Goal: Navigation & Orientation: Understand site structure

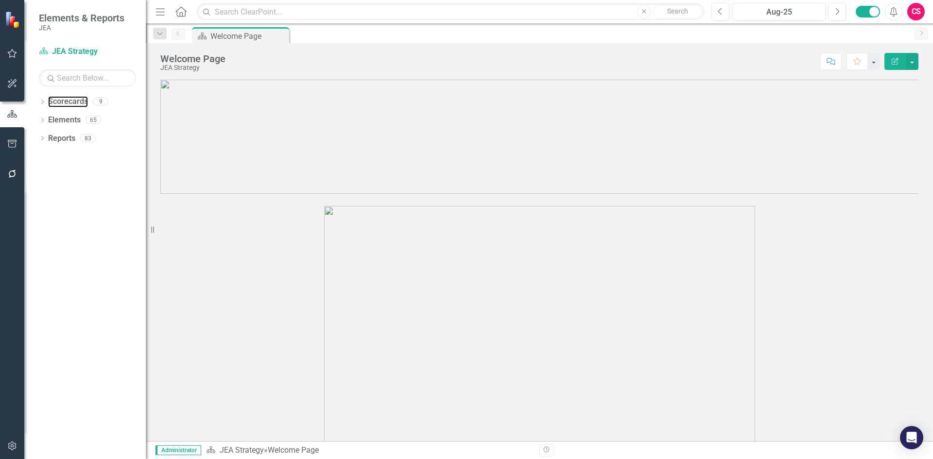
drag, startPoint x: 61, startPoint y: 102, endPoint x: 500, endPoint y: 3, distance: 450.6
click at [61, 102] on link "Scorecards" at bounding box center [68, 101] width 40 height 11
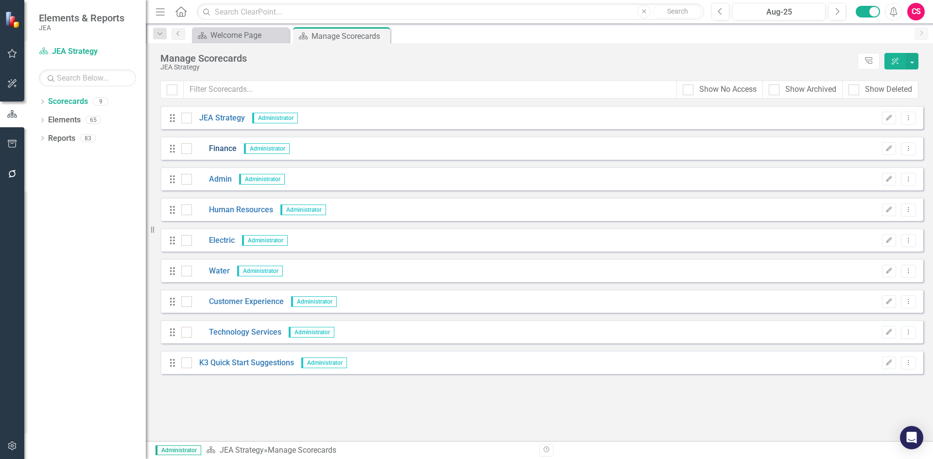
click at [222, 148] on link "Finance" at bounding box center [214, 148] width 45 height 11
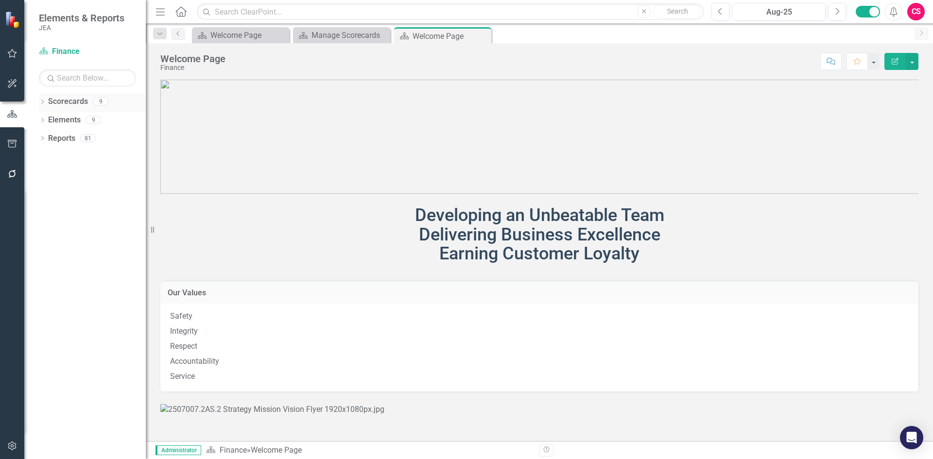
click at [68, 101] on link "Scorecards" at bounding box center [68, 101] width 40 height 11
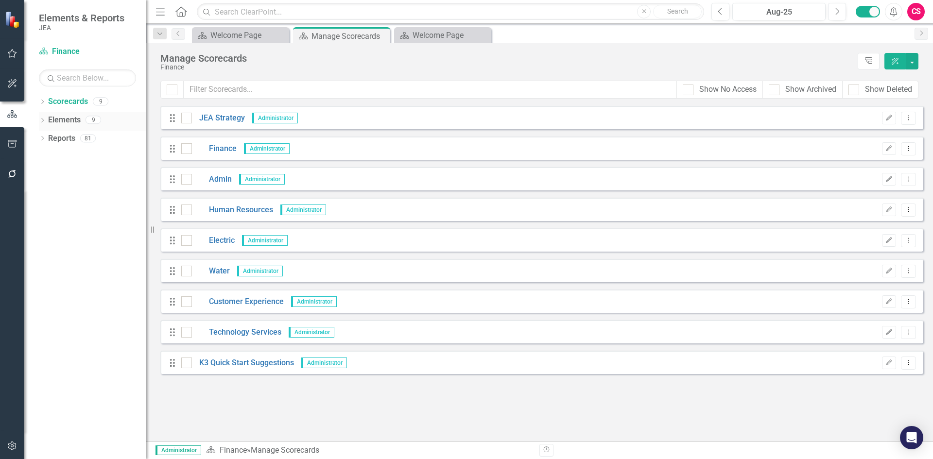
click at [69, 116] on link "Elements" at bounding box center [64, 120] width 33 height 11
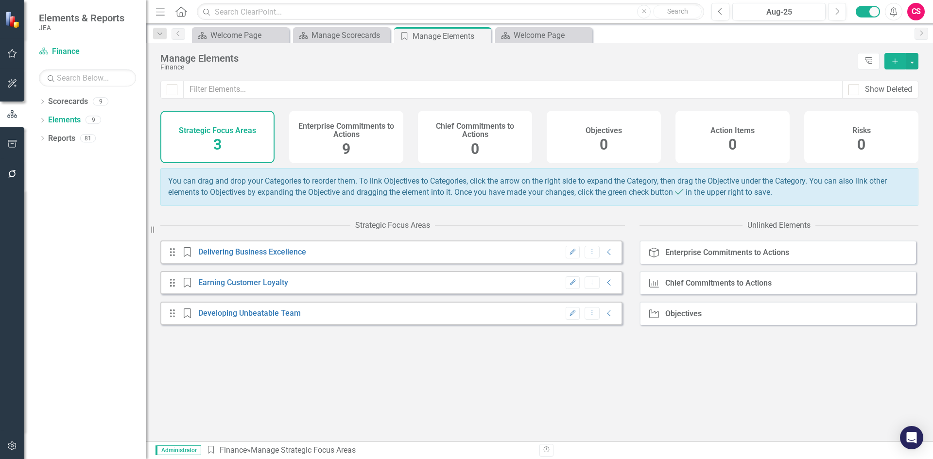
click at [325, 134] on h4 "Enterprise Commitments to Actions" at bounding box center [346, 130] width 103 height 17
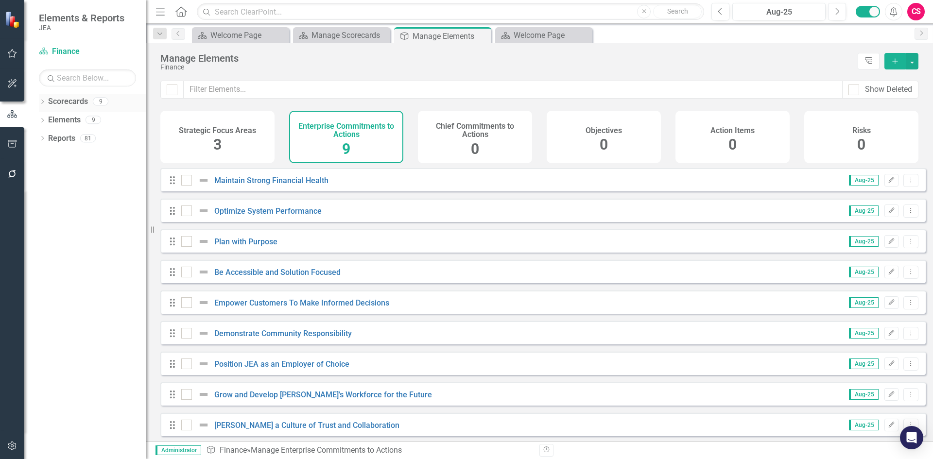
click at [64, 102] on link "Scorecards" at bounding box center [68, 101] width 40 height 11
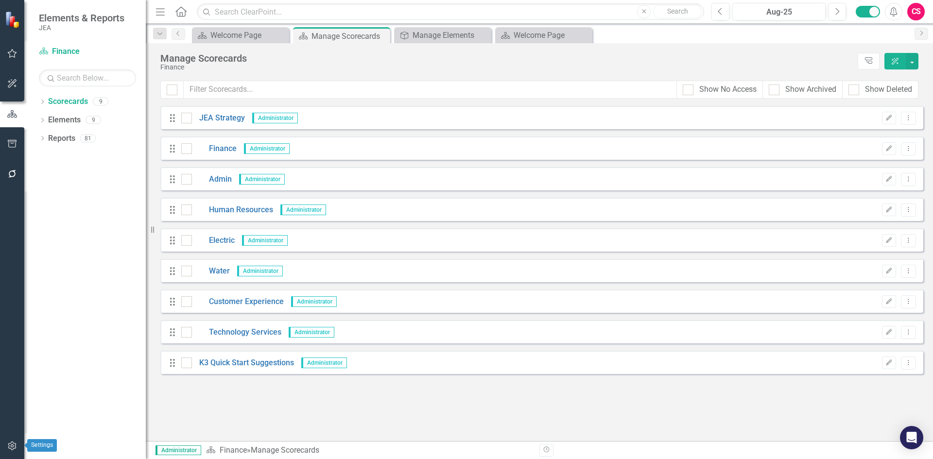
click at [15, 447] on icon "button" at bounding box center [12, 446] width 10 height 8
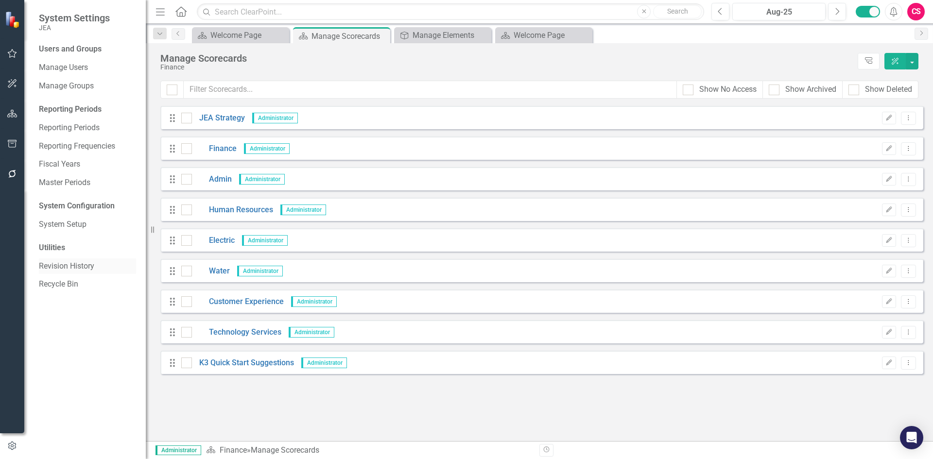
click at [69, 267] on link "Revision History" at bounding box center [87, 266] width 97 height 11
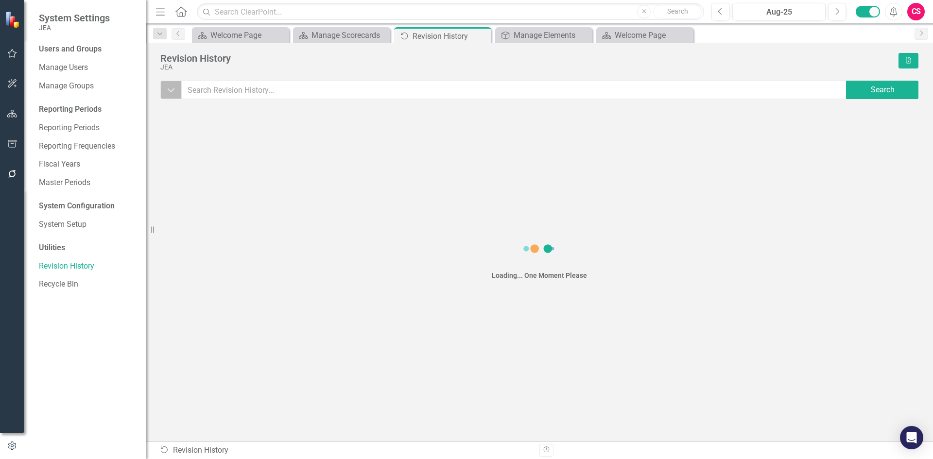
click at [169, 93] on icon "Dropdown" at bounding box center [171, 90] width 9 height 10
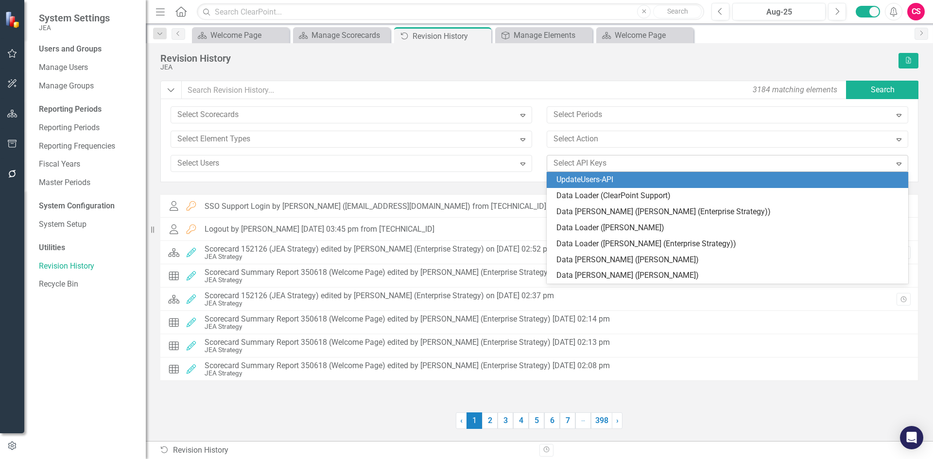
click at [603, 165] on div at bounding box center [720, 163] width 342 height 13
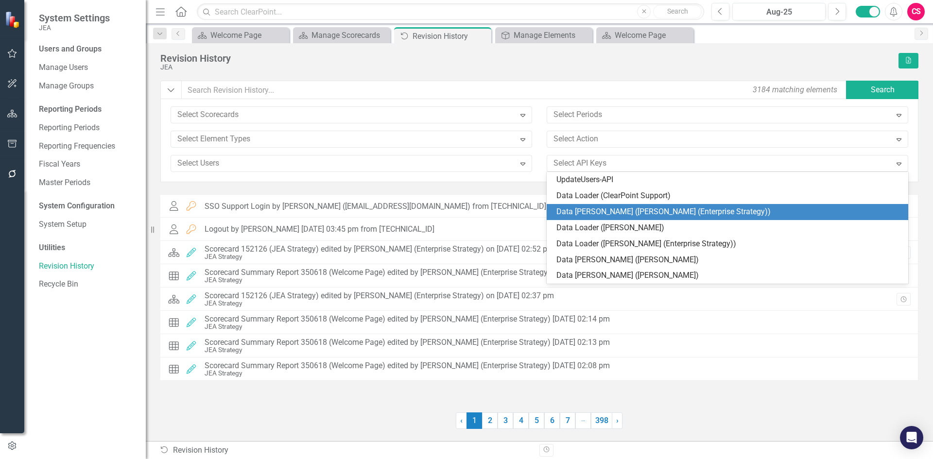
click at [598, 212] on div "Data [PERSON_NAME] ([PERSON_NAME] (Enterprise Strategy))" at bounding box center [729, 211] width 346 height 11
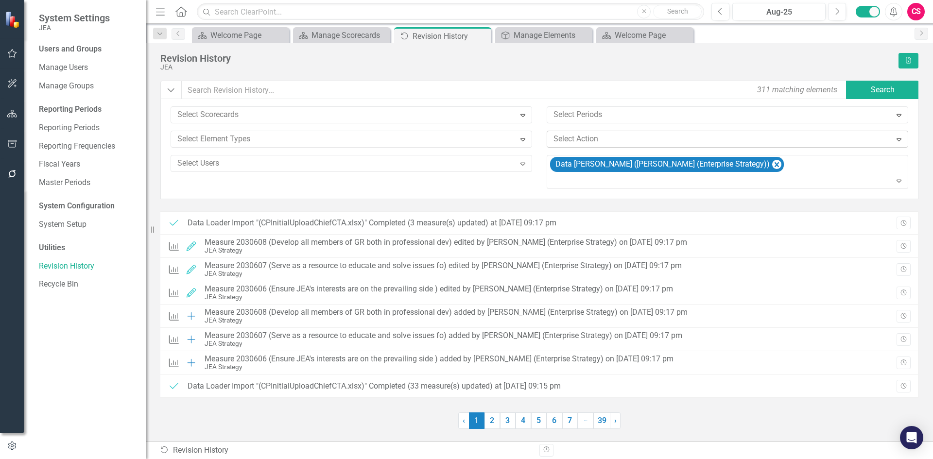
click at [561, 138] on div at bounding box center [720, 139] width 342 height 13
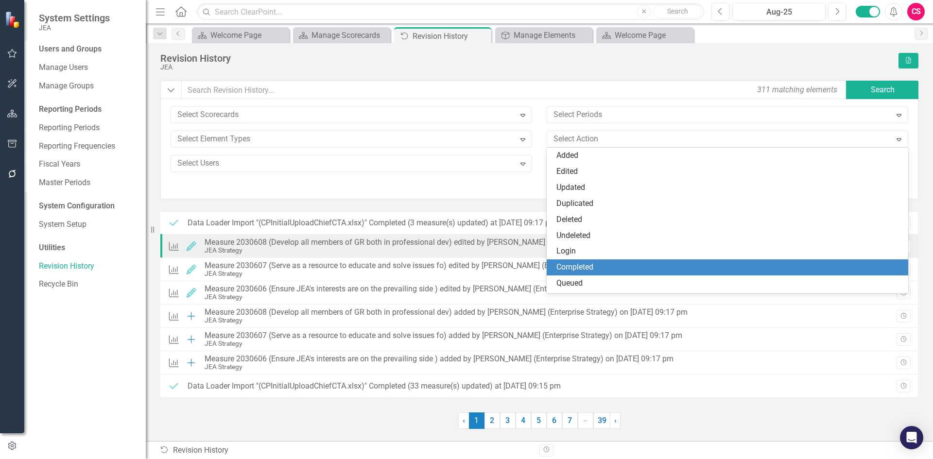
click at [581, 268] on div "Completed" at bounding box center [729, 267] width 346 height 11
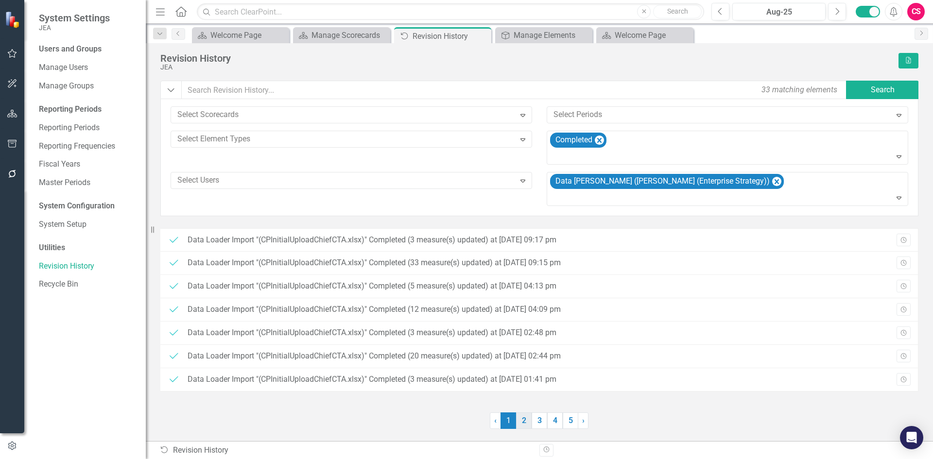
click at [524, 416] on link "2" at bounding box center [524, 420] width 16 height 17
click at [539, 418] on link "3" at bounding box center [539, 420] width 16 height 17
click at [553, 421] on link "4" at bounding box center [555, 420] width 16 height 17
click at [566, 422] on link "5" at bounding box center [571, 420] width 16 height 17
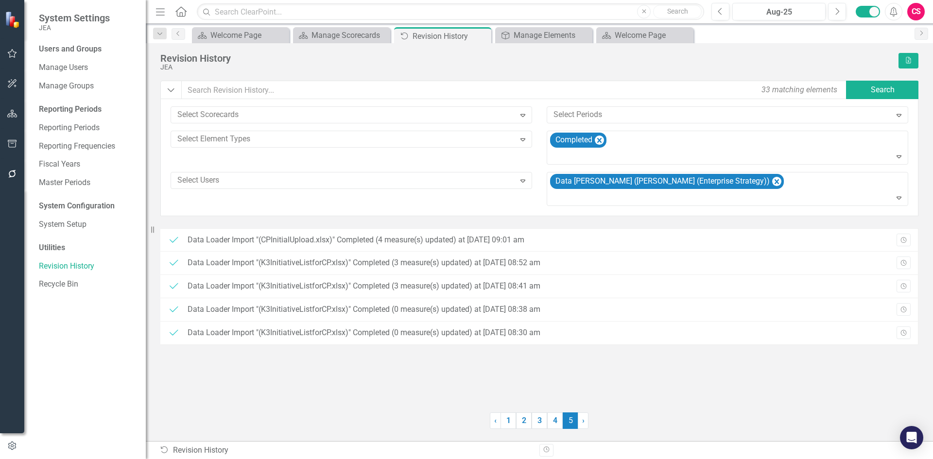
click at [27, 122] on div "Users and Groups Manage Users Manage Groups Reporting Periods Reporting Periods…" at bounding box center [84, 251] width 121 height 415
click at [14, 117] on icon "button" at bounding box center [12, 114] width 10 height 8
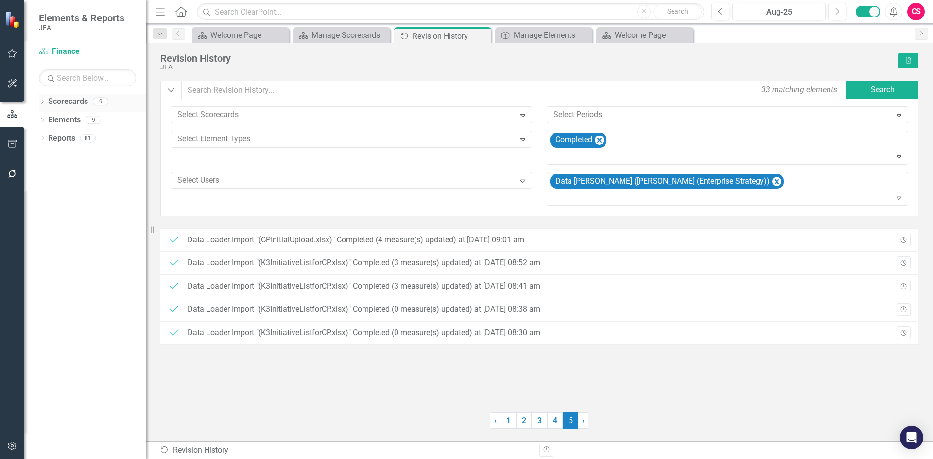
click at [63, 99] on link "Scorecards" at bounding box center [68, 101] width 40 height 11
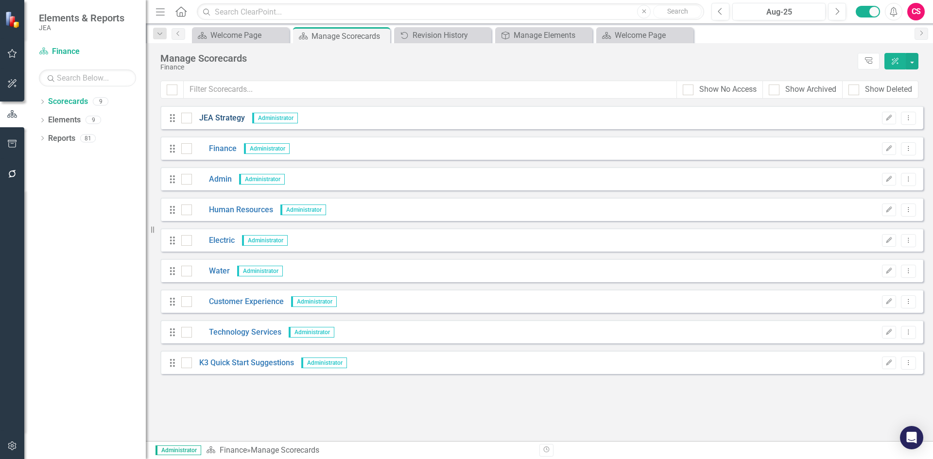
click at [218, 113] on link "JEA Strategy" at bounding box center [218, 118] width 53 height 11
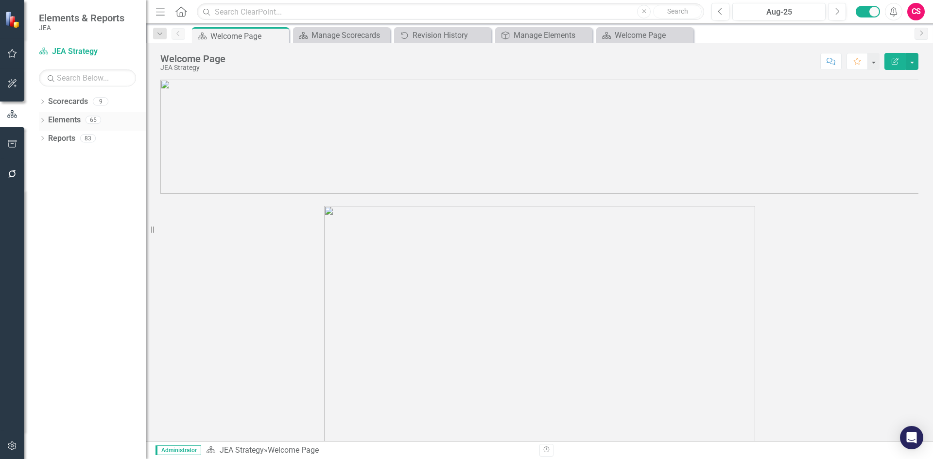
click at [60, 120] on link "Elements" at bounding box center [64, 120] width 33 height 11
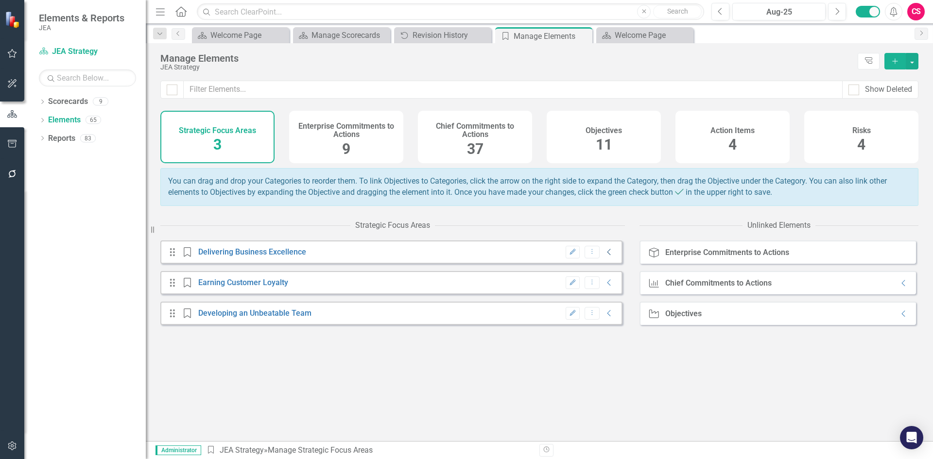
click at [604, 256] on icon "Collapse" at bounding box center [609, 252] width 10 height 8
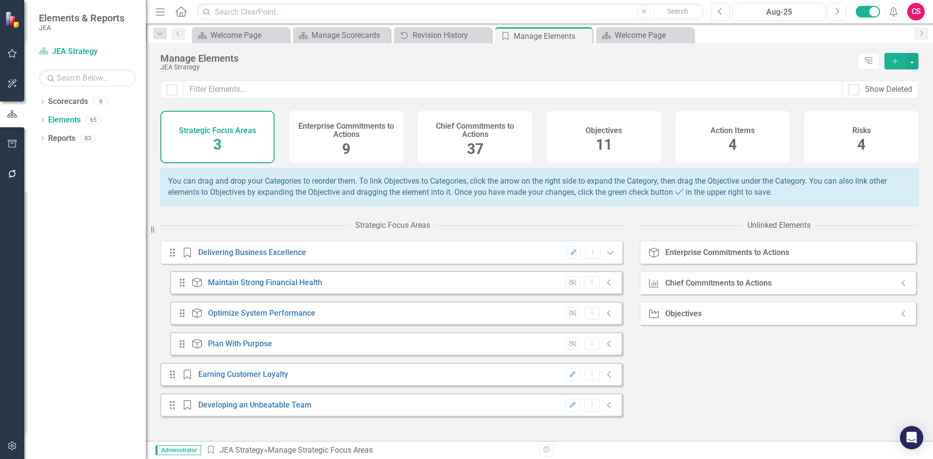
click at [601, 290] on div "Unlink Dropdown Menu Collapse" at bounding box center [588, 282] width 54 height 13
click at [604, 287] on icon "Collapse" at bounding box center [609, 283] width 10 height 8
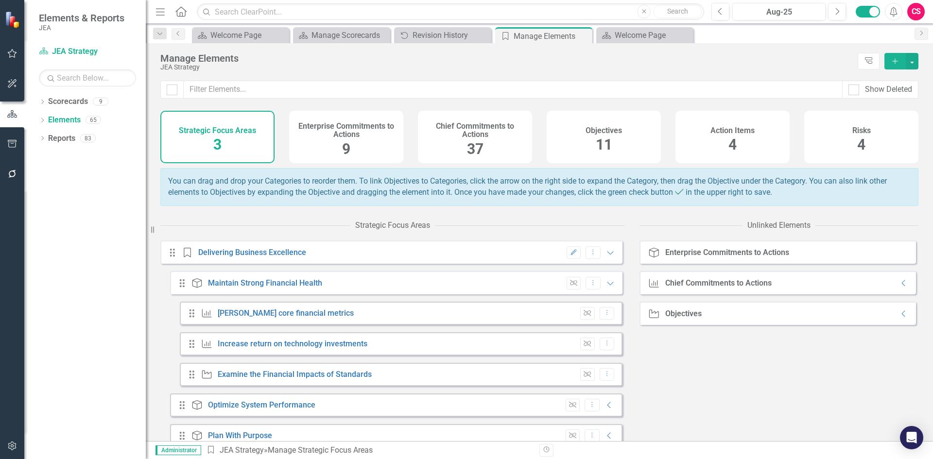
click at [355, 154] on div "Enterprise Commitments to Actions 9" at bounding box center [346, 137] width 114 height 52
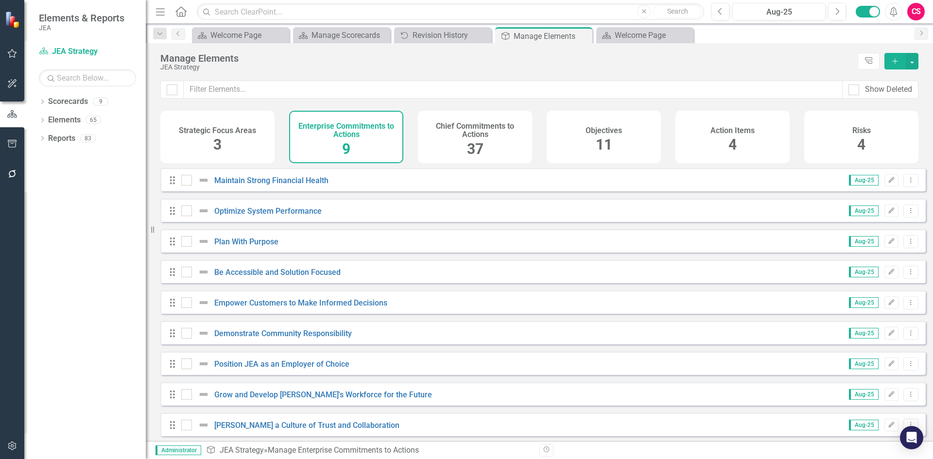
click at [470, 147] on span "37" at bounding box center [475, 148] width 17 height 17
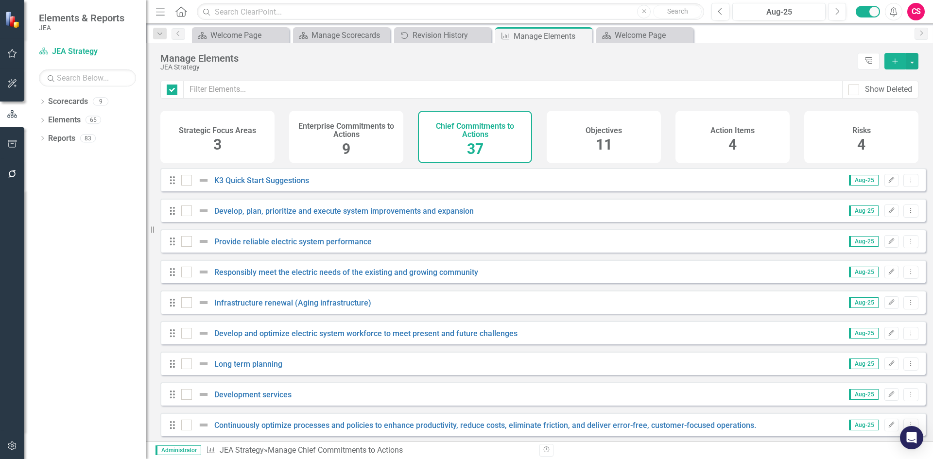
checkbox input "false"
drag, startPoint x: 567, startPoint y: 151, endPoint x: 540, endPoint y: 144, distance: 28.0
click at [567, 152] on div "Objectives 11" at bounding box center [604, 137] width 114 height 52
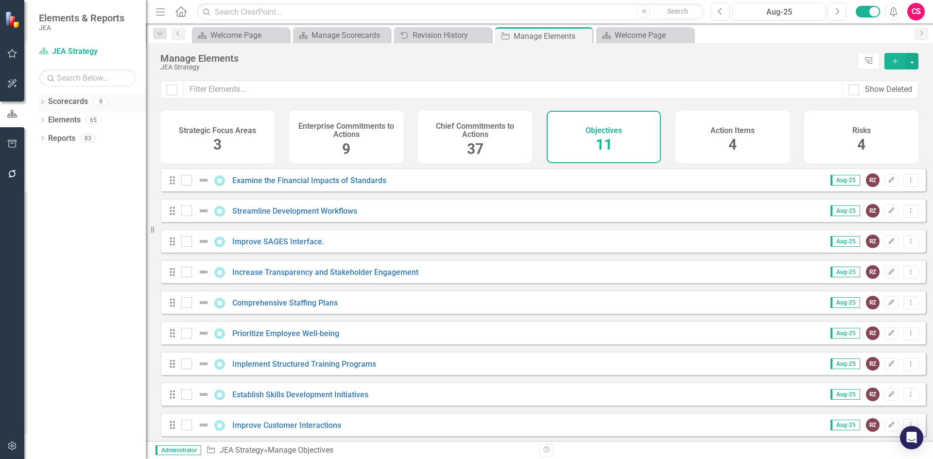
click at [71, 95] on div "Scorecards" at bounding box center [68, 102] width 40 height 16
click at [78, 117] on link "Elements" at bounding box center [64, 120] width 33 height 11
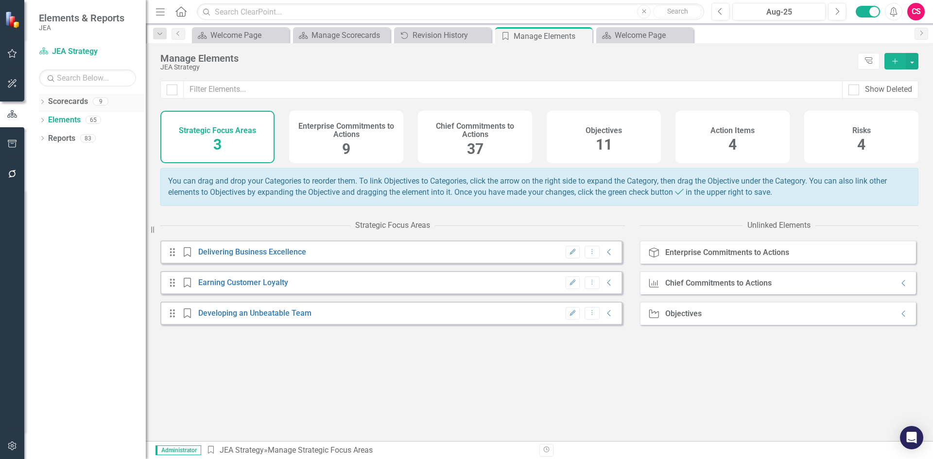
click at [73, 106] on link "Scorecards" at bounding box center [68, 101] width 40 height 11
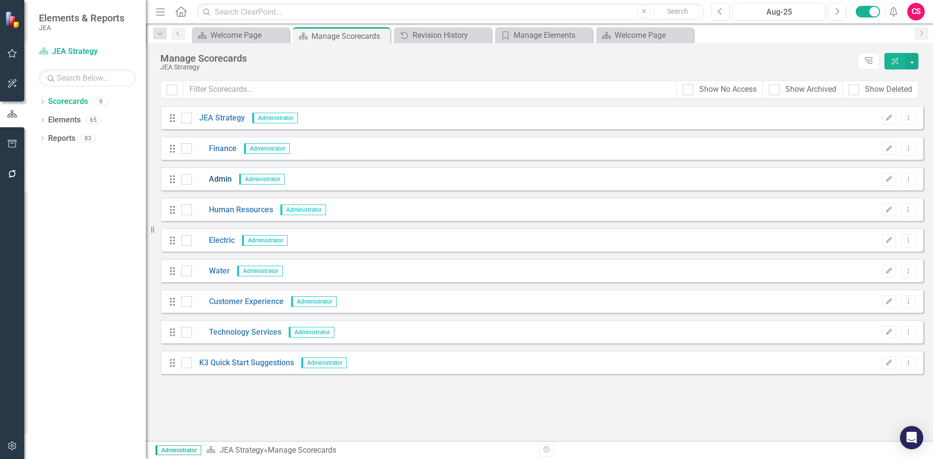
click at [220, 182] on link "Admin" at bounding box center [212, 179] width 40 height 11
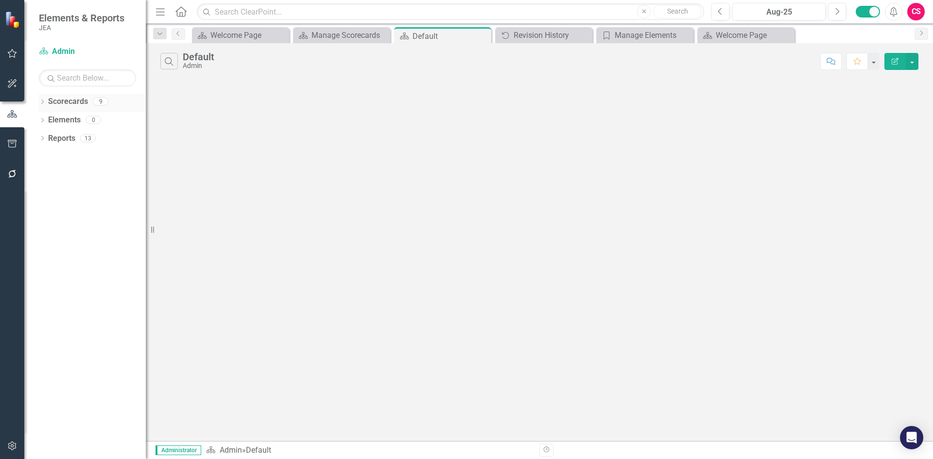
click at [70, 98] on link "Scorecards" at bounding box center [68, 101] width 40 height 11
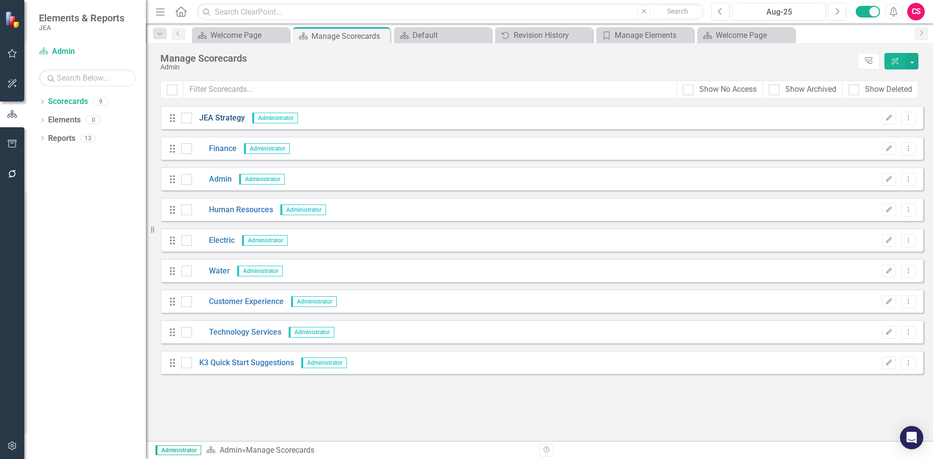
click at [226, 121] on link "JEA Strategy" at bounding box center [218, 118] width 53 height 11
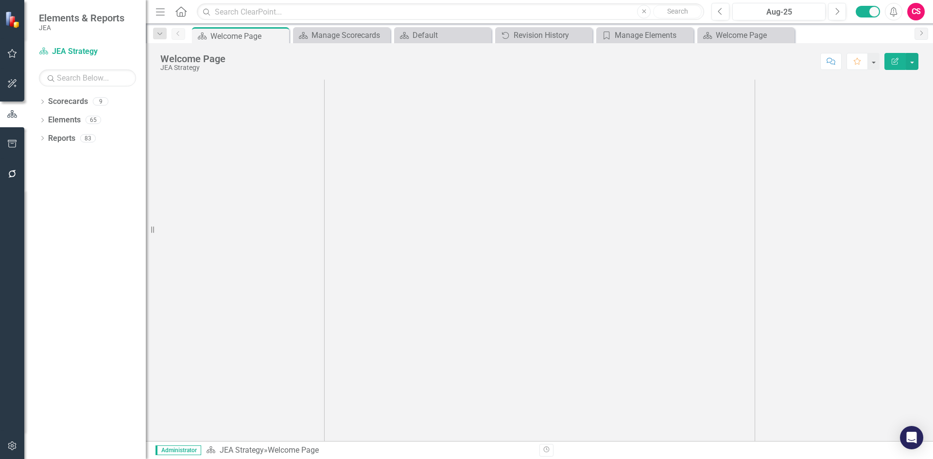
scroll to position [541, 0]
click at [83, 122] on div "Elements 65" at bounding box center [97, 121] width 98 height 18
click at [69, 134] on link "Reports" at bounding box center [61, 138] width 27 height 11
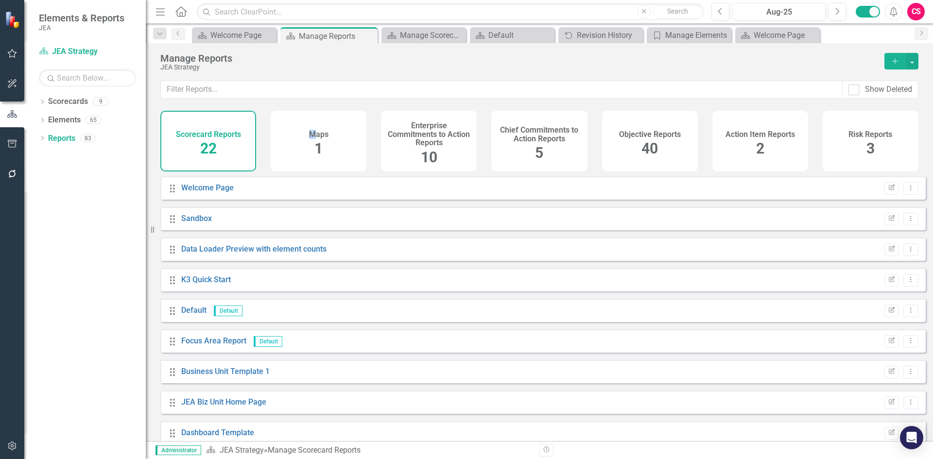
drag, startPoint x: 317, startPoint y: 132, endPoint x: 200, endPoint y: 180, distance: 126.6
click at [200, 176] on div "Scorecard Reports 22 Maps 1 Enterprise Commitments to Action Reports 10 Chief C…" at bounding box center [539, 144] width 787 height 66
click at [65, 119] on link "Elements" at bounding box center [64, 120] width 33 height 11
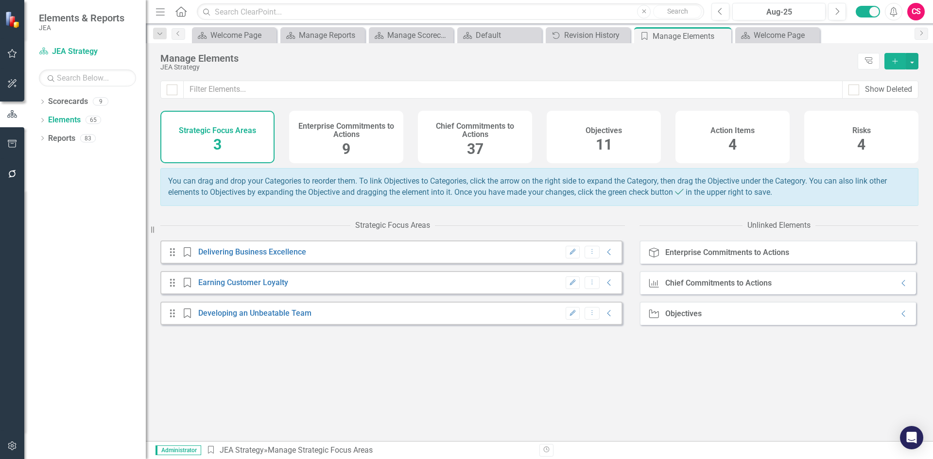
click at [690, 138] on div "Action Items 4" at bounding box center [732, 137] width 114 height 52
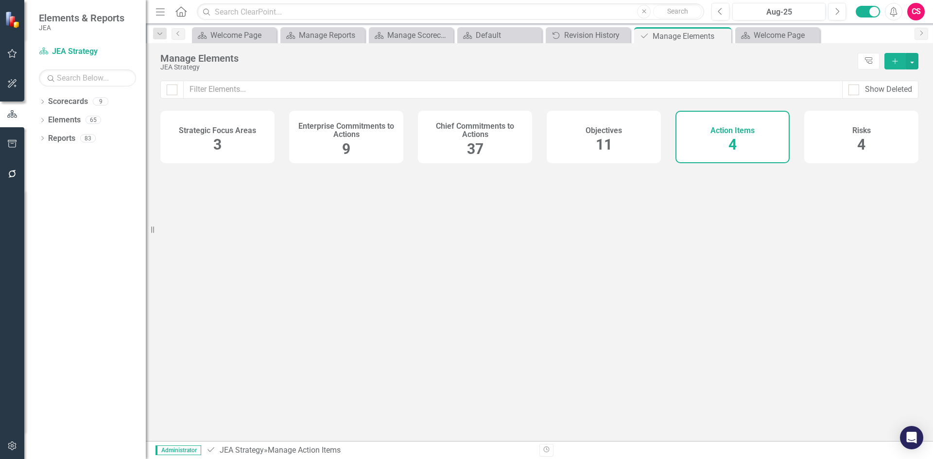
click at [617, 132] on h4 "Objectives" at bounding box center [603, 130] width 36 height 9
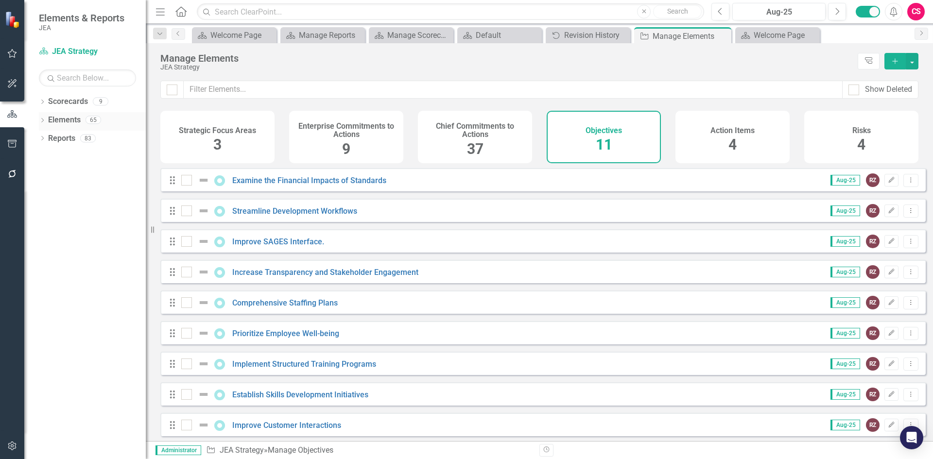
click at [43, 122] on icon "Dropdown" at bounding box center [42, 121] width 7 height 5
click at [497, 137] on h4 "Chief Commitments to Actions" at bounding box center [475, 130] width 103 height 17
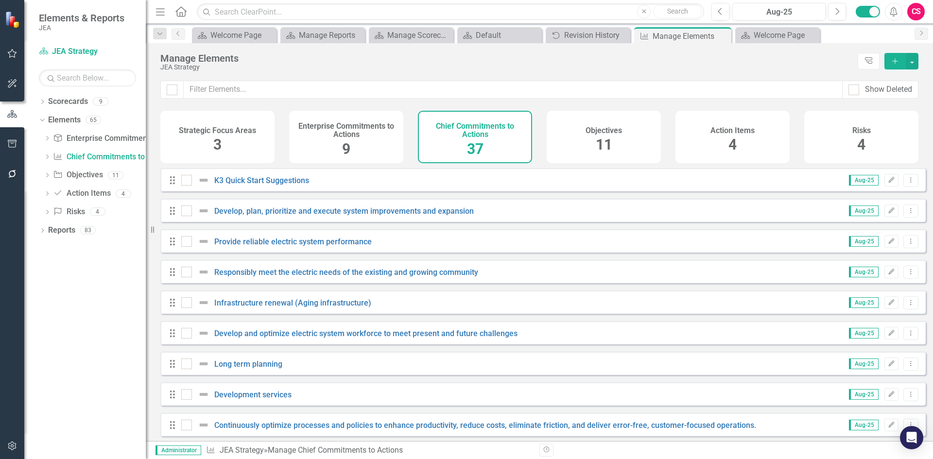
drag, startPoint x: 343, startPoint y: 74, endPoint x: 460, endPoint y: 83, distance: 116.9
click at [465, 84] on div "Manage Elements JEA Strategy Tree Explorer Add Show Deleted Strategic Focus Are…" at bounding box center [539, 242] width 787 height 398
click at [459, 82] on input "text" at bounding box center [513, 90] width 659 height 18
drag, startPoint x: 458, startPoint y: 82, endPoint x: 218, endPoint y: 58, distance: 241.2
click at [219, 58] on div "Manage Elements JEA Strategy Tree Explorer Add Show Deleted Strategic Focus Are…" at bounding box center [539, 242] width 787 height 398
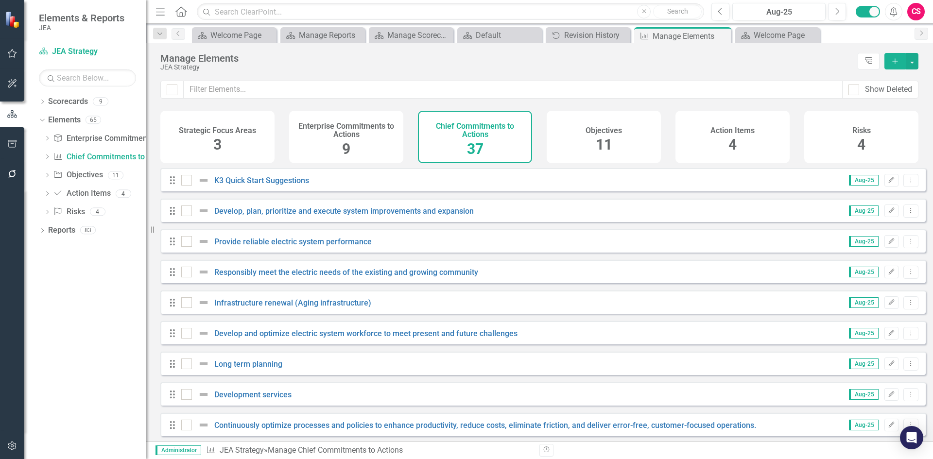
click at [594, 145] on div "Objectives 11" at bounding box center [604, 137] width 114 height 52
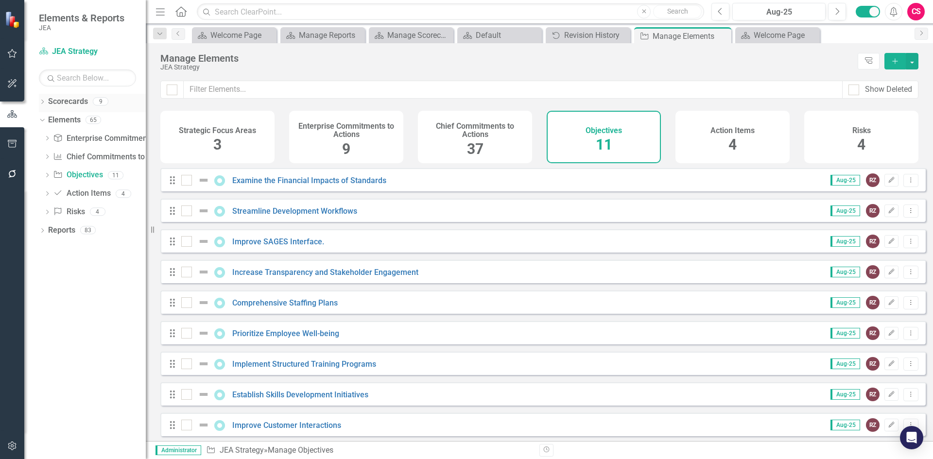
click at [68, 103] on link "Scorecards" at bounding box center [68, 101] width 40 height 11
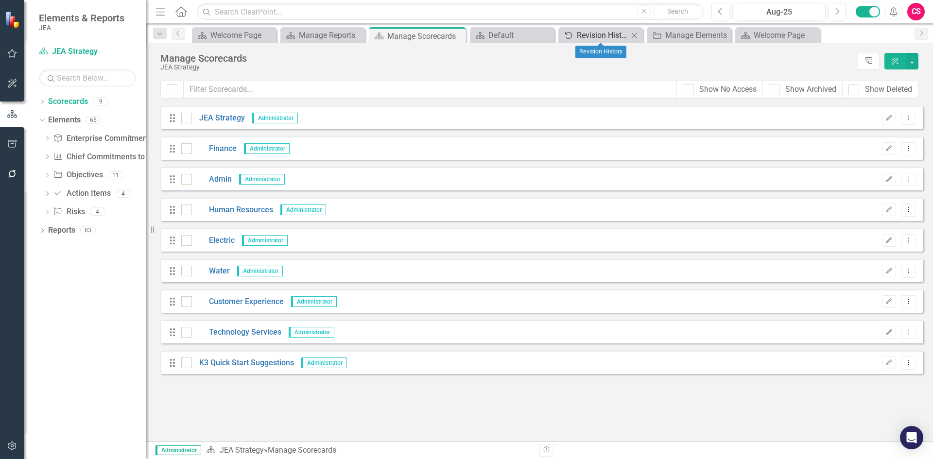
click at [591, 32] on div "Revision History" at bounding box center [602, 35] width 51 height 12
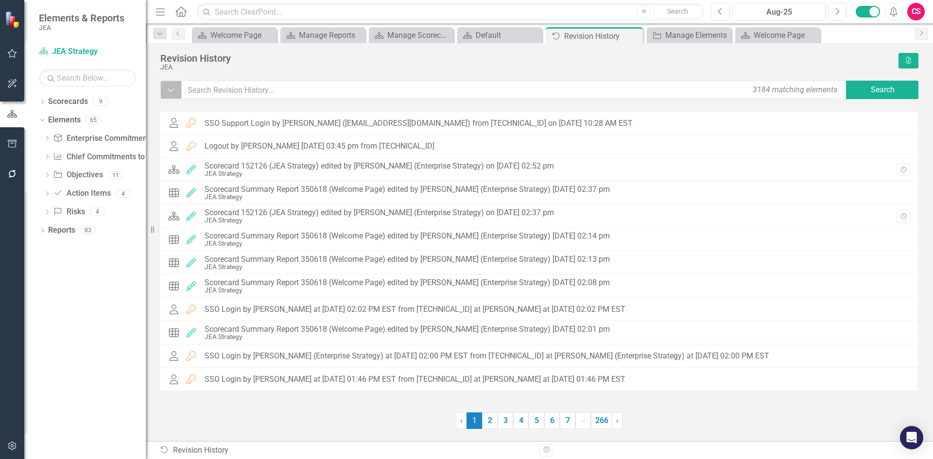
click at [171, 98] on button "Dropdown" at bounding box center [170, 90] width 21 height 18
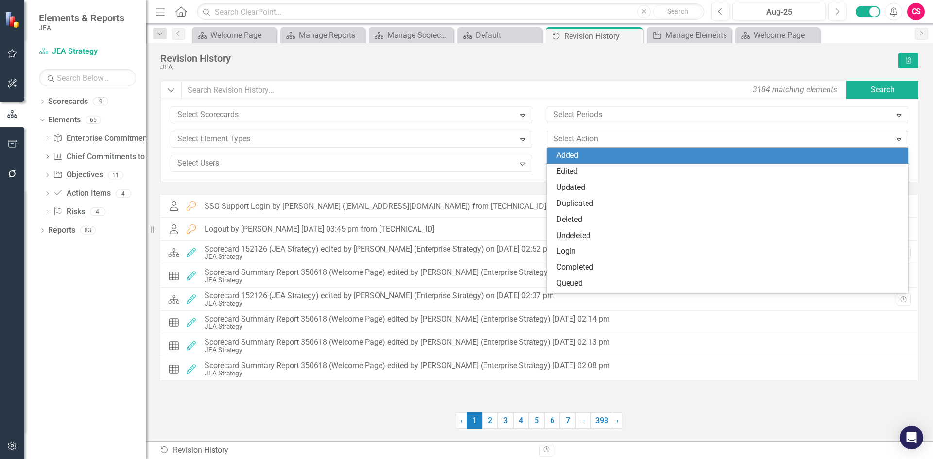
click at [614, 144] on div at bounding box center [720, 139] width 342 height 13
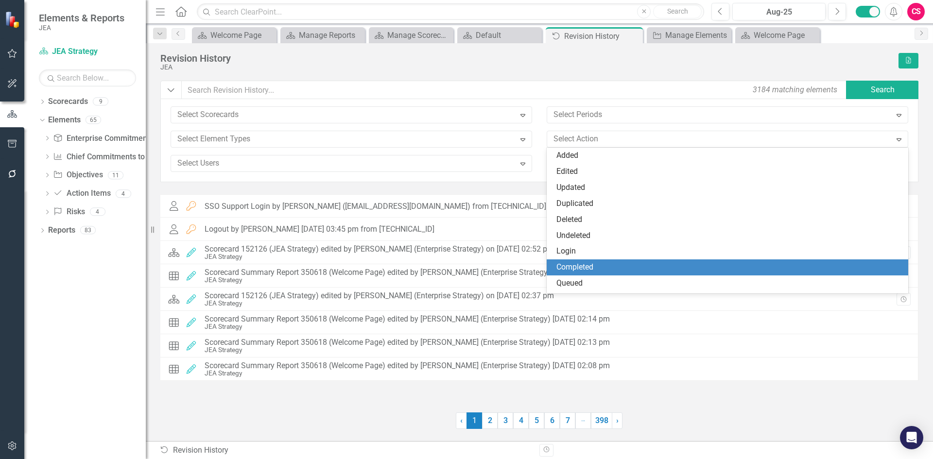
click at [588, 269] on div "Completed" at bounding box center [729, 267] width 346 height 11
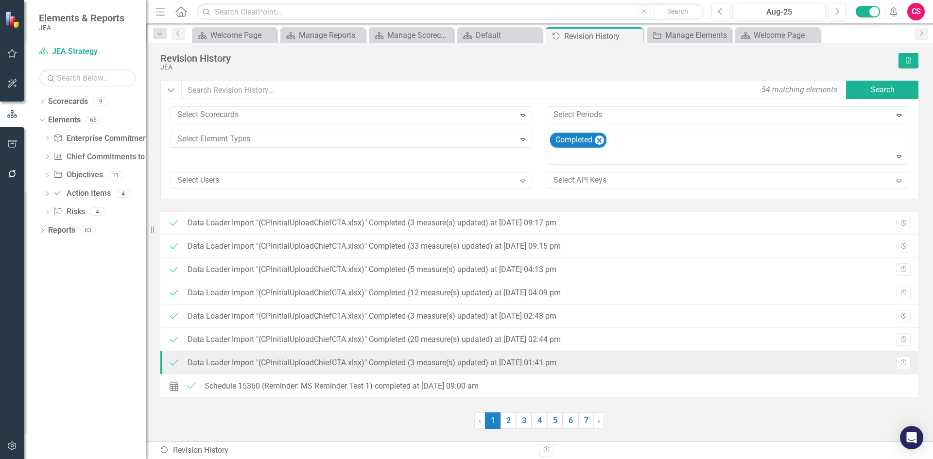
click at [377, 368] on div "Completed Data Loader Import "(CPInitialUploadChiefCTA.xlsx)" Completed (3 meas…" at bounding box center [364, 363] width 393 height 15
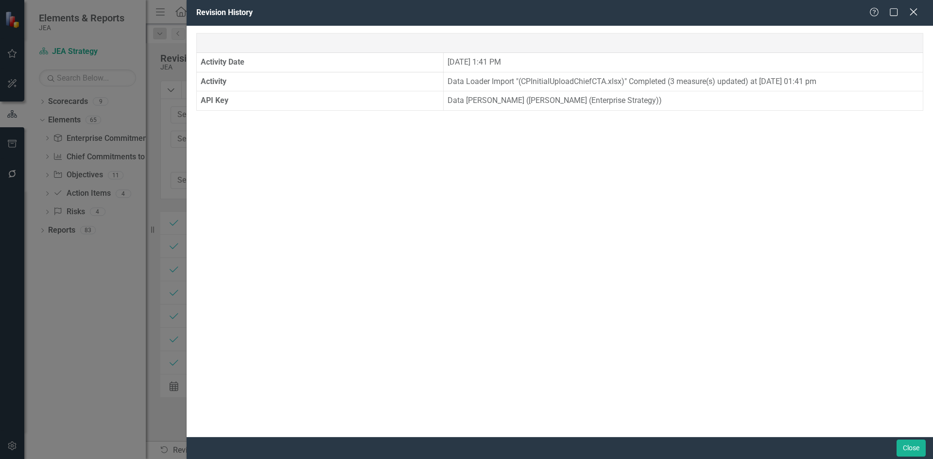
click at [909, 17] on icon "Close" at bounding box center [913, 11] width 12 height 9
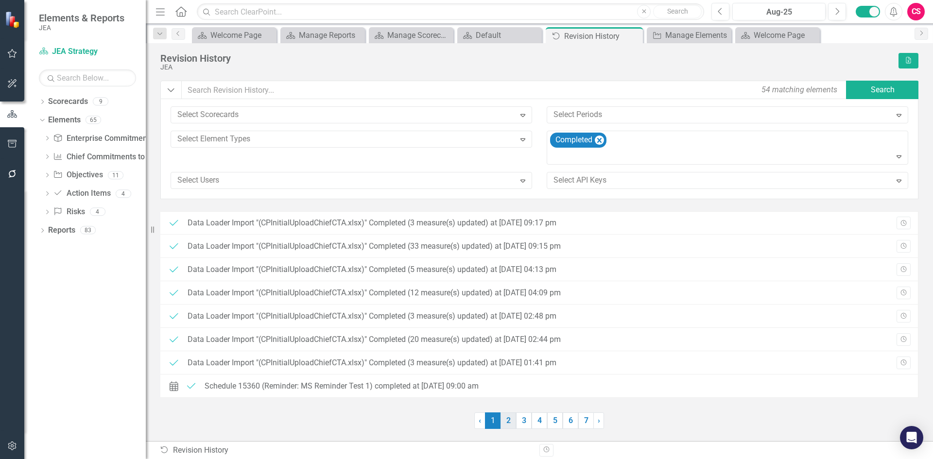
click at [512, 420] on link "2" at bounding box center [508, 420] width 16 height 17
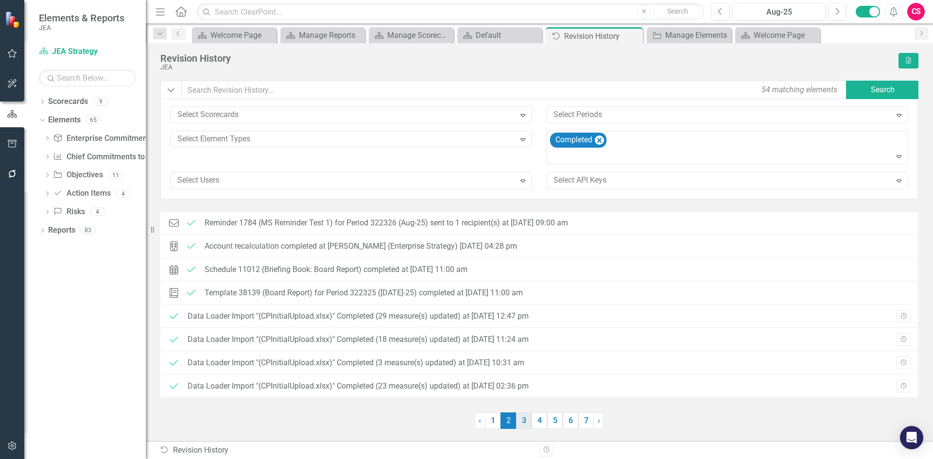
click at [516, 421] on link "3" at bounding box center [524, 420] width 16 height 17
click at [533, 423] on link "4" at bounding box center [539, 420] width 16 height 17
click at [557, 426] on link "5" at bounding box center [555, 420] width 16 height 17
click at [567, 420] on link "6" at bounding box center [571, 420] width 16 height 17
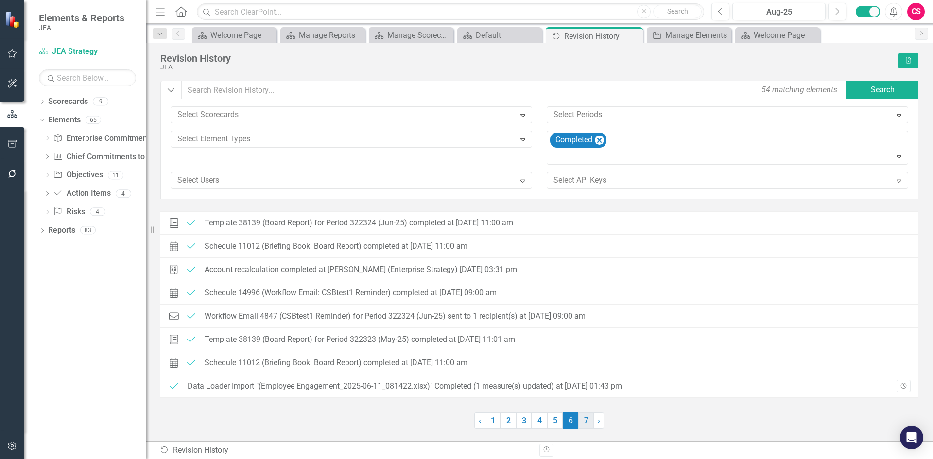
click at [584, 427] on link "7" at bounding box center [586, 420] width 16 height 17
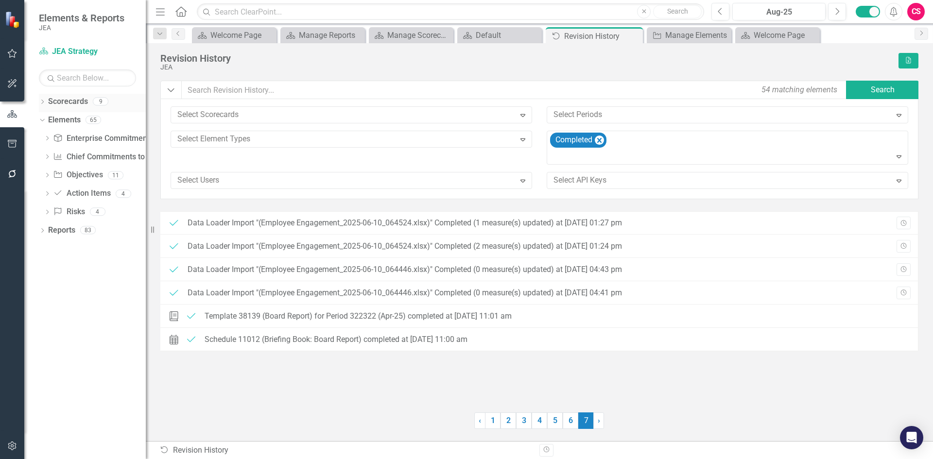
click at [68, 100] on link "Scorecards" at bounding box center [68, 101] width 40 height 11
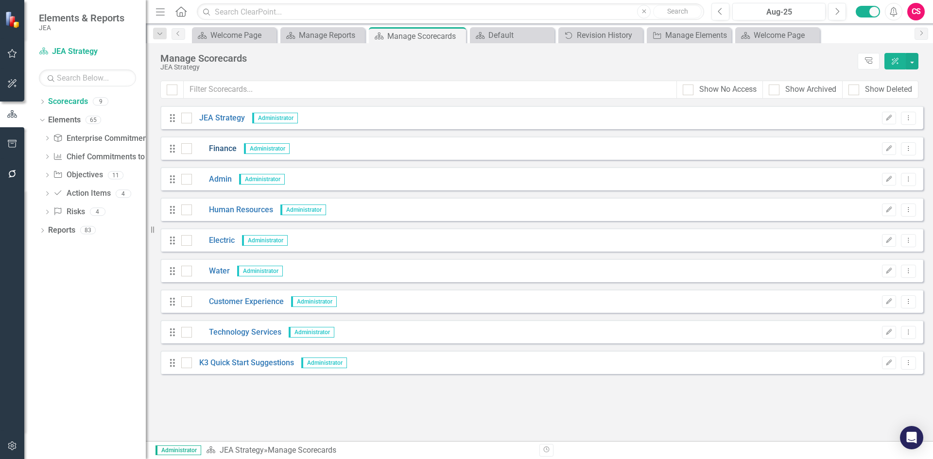
click at [221, 150] on link "Finance" at bounding box center [214, 148] width 45 height 11
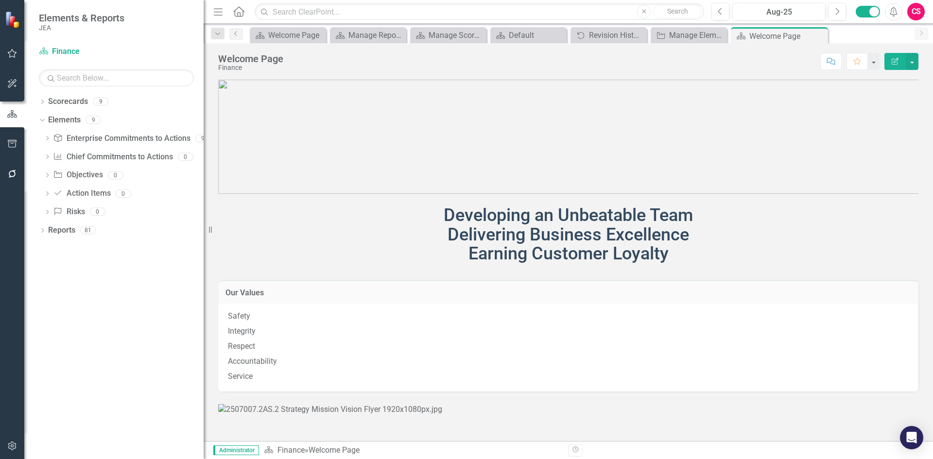
drag, startPoint x: 148, startPoint y: 139, endPoint x: 204, endPoint y: 141, distance: 55.9
click at [204, 141] on div "Resize" at bounding box center [208, 229] width 8 height 459
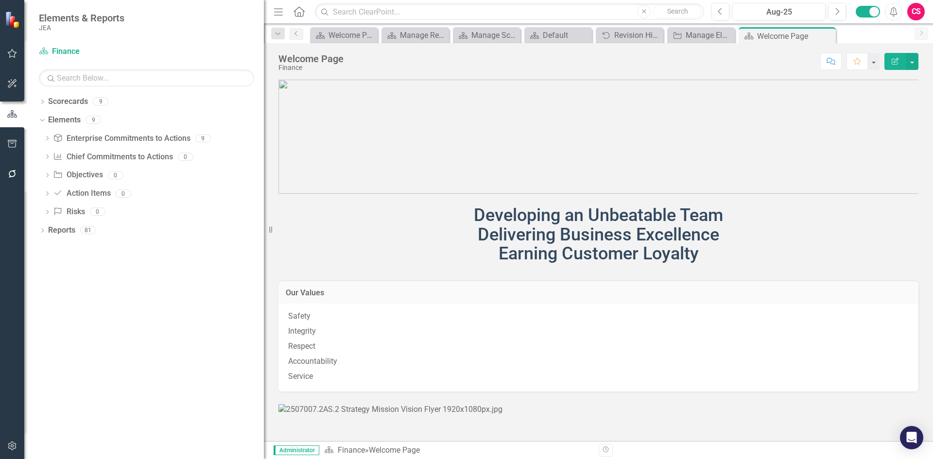
drag, startPoint x: 206, startPoint y: 147, endPoint x: 264, endPoint y: 147, distance: 57.3
click at [264, 147] on div "Resize" at bounding box center [268, 229] width 8 height 459
click at [98, 142] on link "Enterprise Commitments to Action Enterprise Commitments to Actions" at bounding box center [121, 138] width 137 height 11
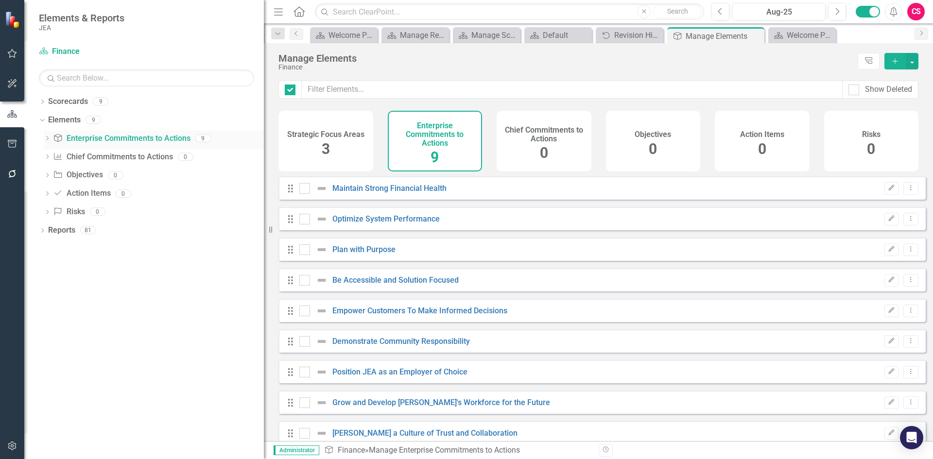
checkbox input "false"
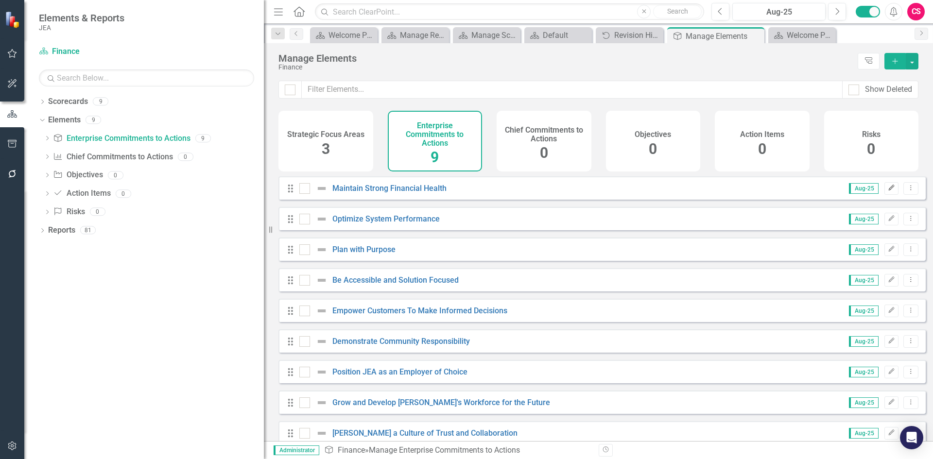
click at [884, 195] on button "Edit" at bounding box center [891, 188] width 14 height 13
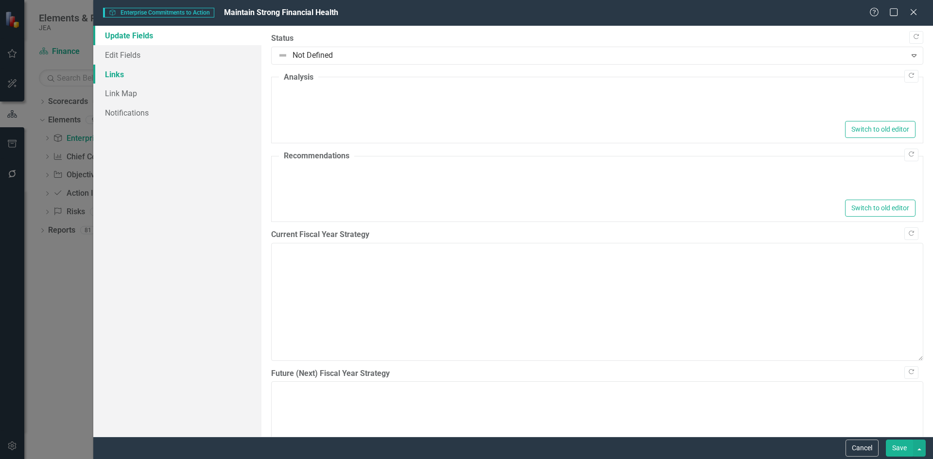
click at [181, 66] on link "Links" at bounding box center [177, 74] width 168 height 19
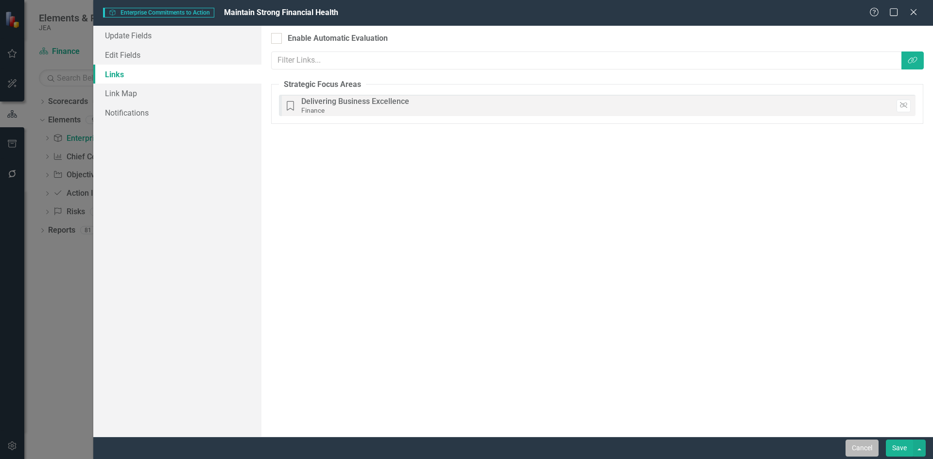
click at [863, 451] on button "Cancel" at bounding box center [861, 448] width 33 height 17
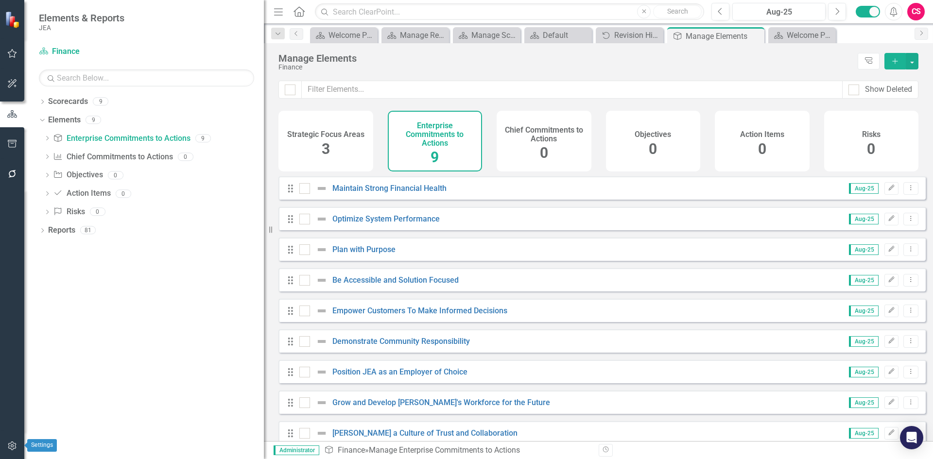
click at [20, 442] on button "button" at bounding box center [12, 446] width 22 height 20
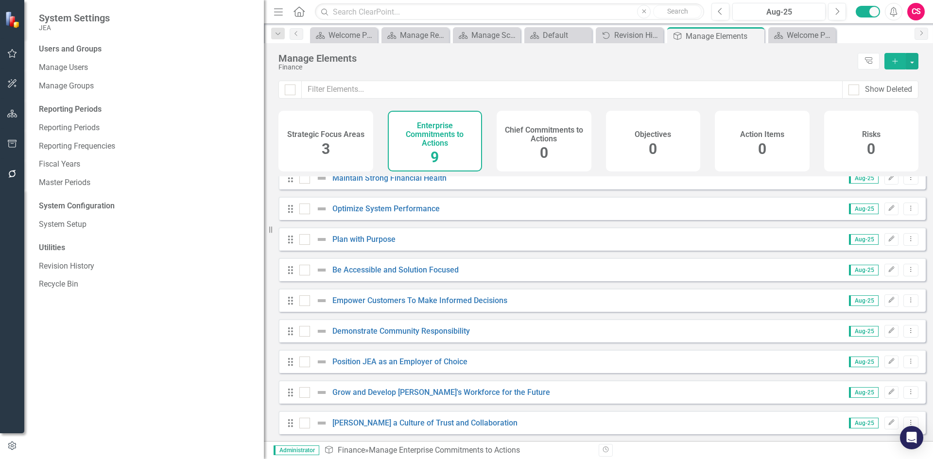
scroll to position [18, 0]
click at [8, 105] on button "button" at bounding box center [12, 114] width 22 height 20
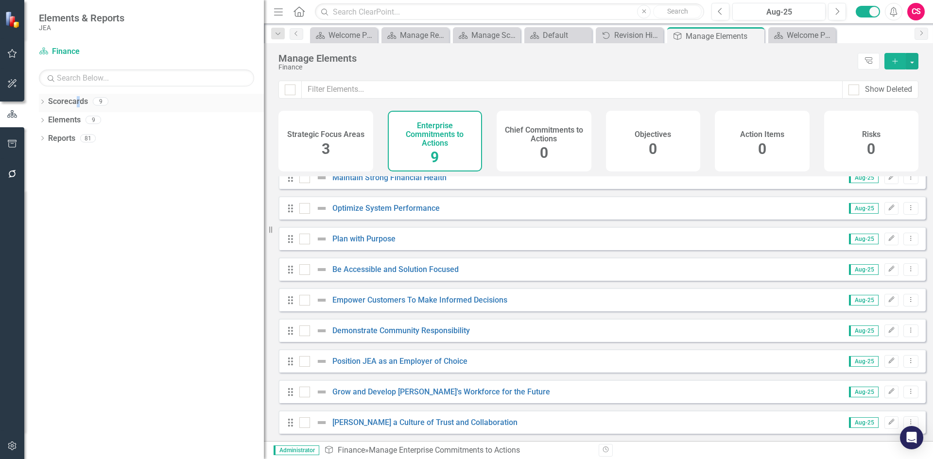
click at [78, 109] on div "Scorecards" at bounding box center [68, 102] width 40 height 16
click at [73, 103] on link "Scorecards" at bounding box center [68, 101] width 40 height 11
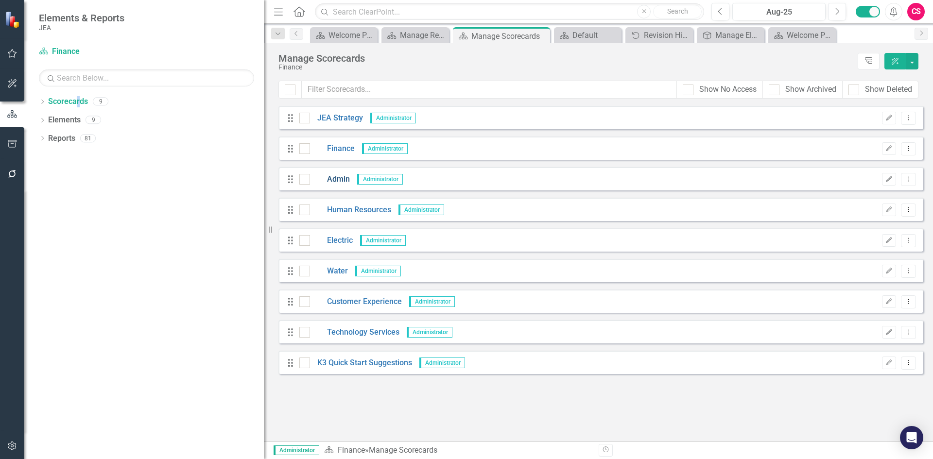
click at [337, 178] on link "Admin" at bounding box center [330, 179] width 40 height 11
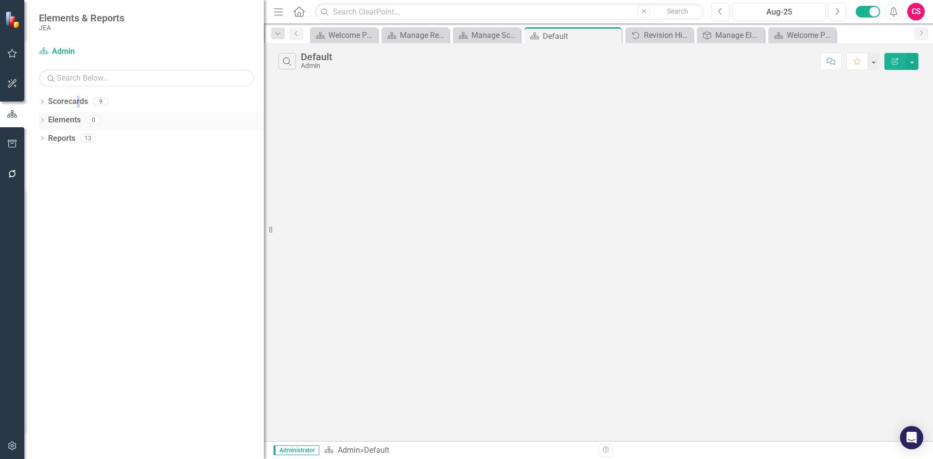
click at [75, 116] on link "Elements" at bounding box center [64, 120] width 33 height 11
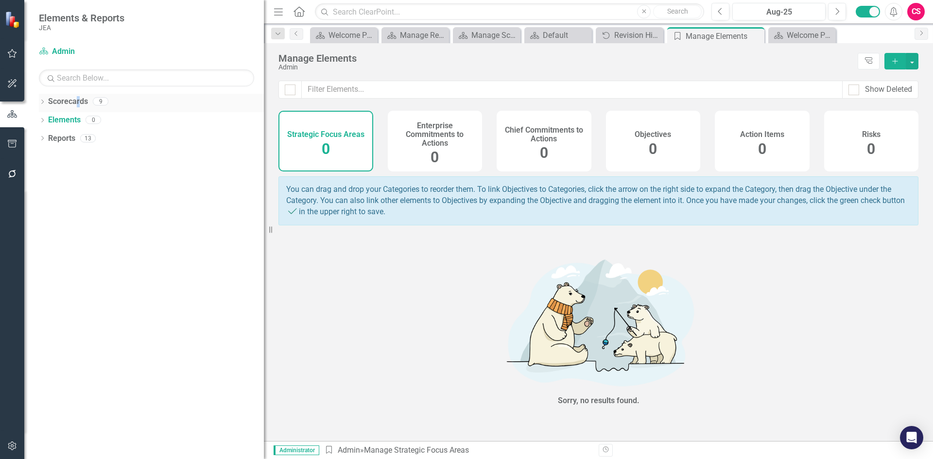
click at [71, 98] on link "Scorecards" at bounding box center [68, 101] width 40 height 11
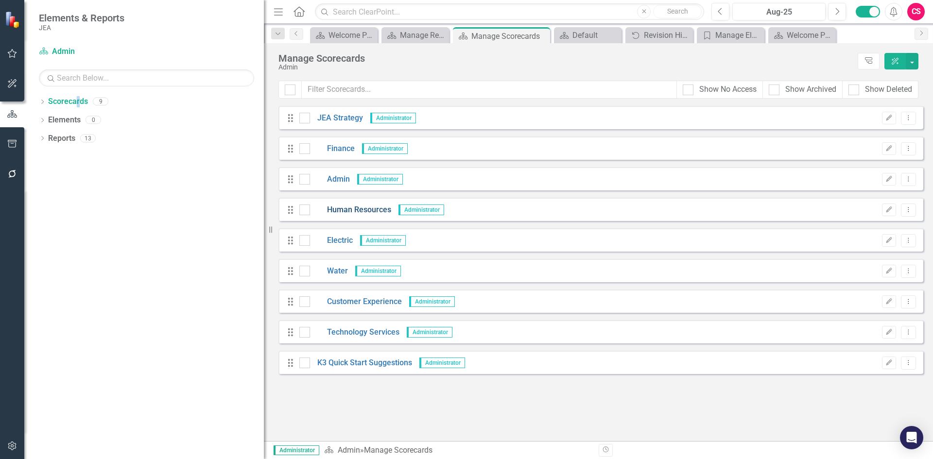
click at [357, 211] on link "Human Resources" at bounding box center [350, 210] width 81 height 11
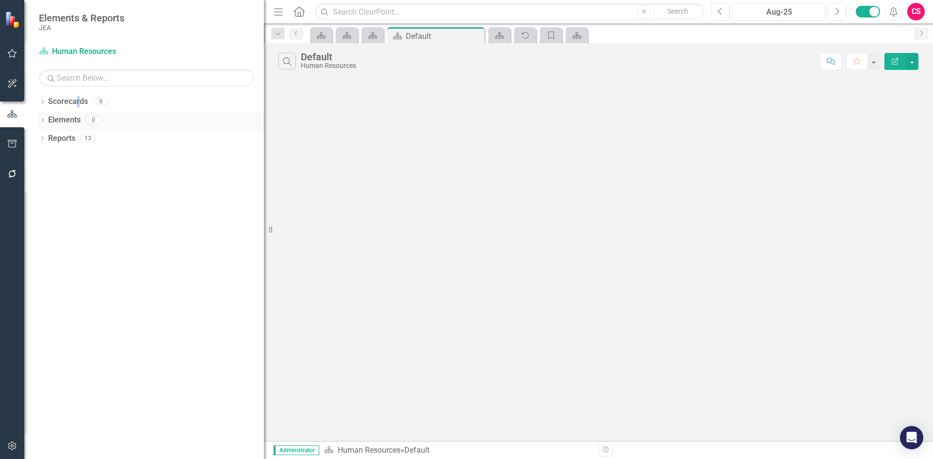
click at [69, 121] on link "Elements" at bounding box center [64, 120] width 33 height 11
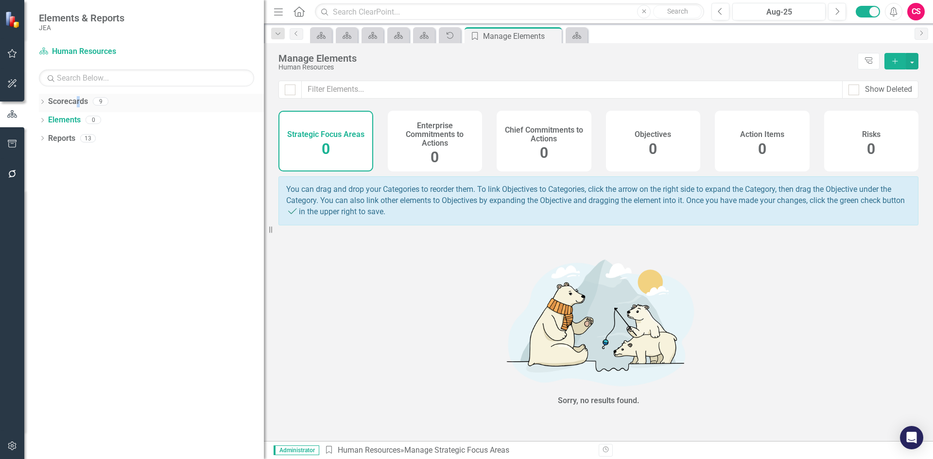
click at [67, 104] on link "Scorecards" at bounding box center [68, 101] width 40 height 11
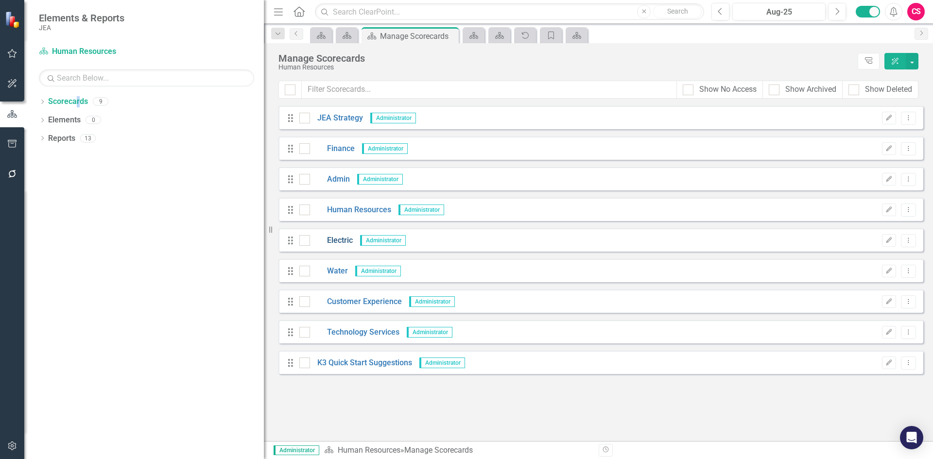
click at [335, 245] on link "Electric" at bounding box center [331, 240] width 43 height 11
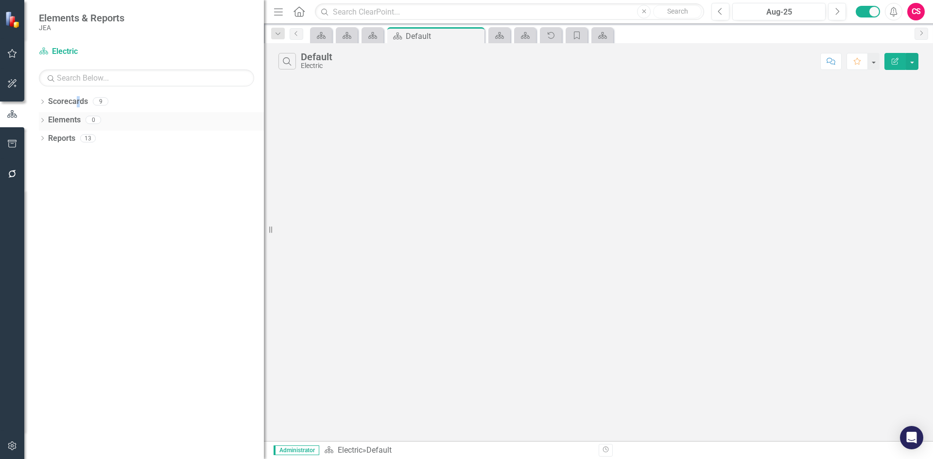
click at [64, 120] on link "Elements" at bounding box center [64, 120] width 33 height 11
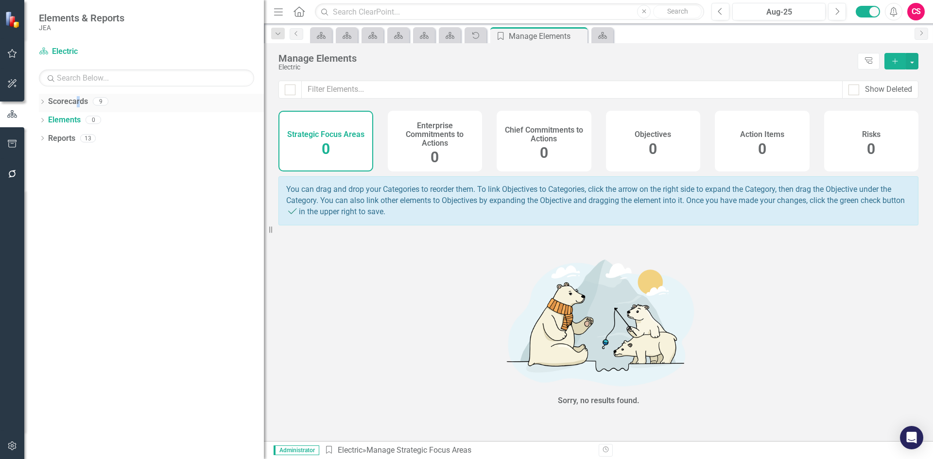
click at [65, 101] on link "Scorecards" at bounding box center [68, 101] width 40 height 11
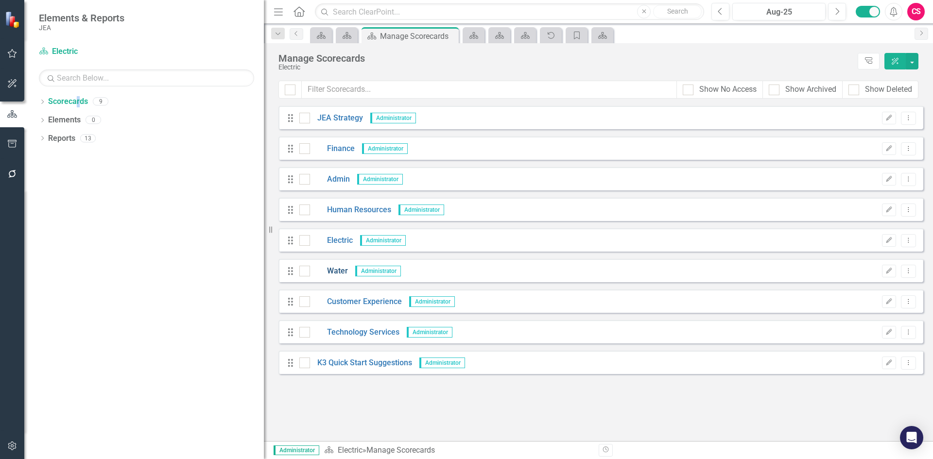
click at [334, 271] on link "Water" at bounding box center [329, 271] width 38 height 11
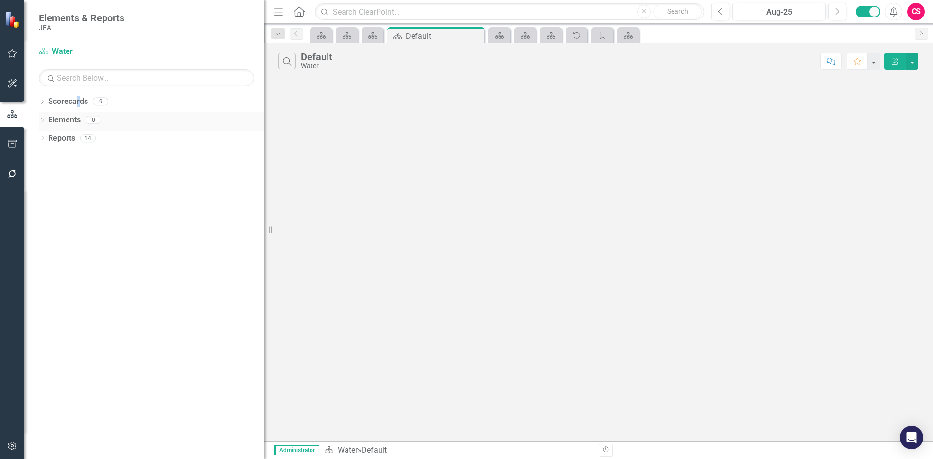
click at [78, 117] on link "Elements" at bounding box center [64, 120] width 33 height 11
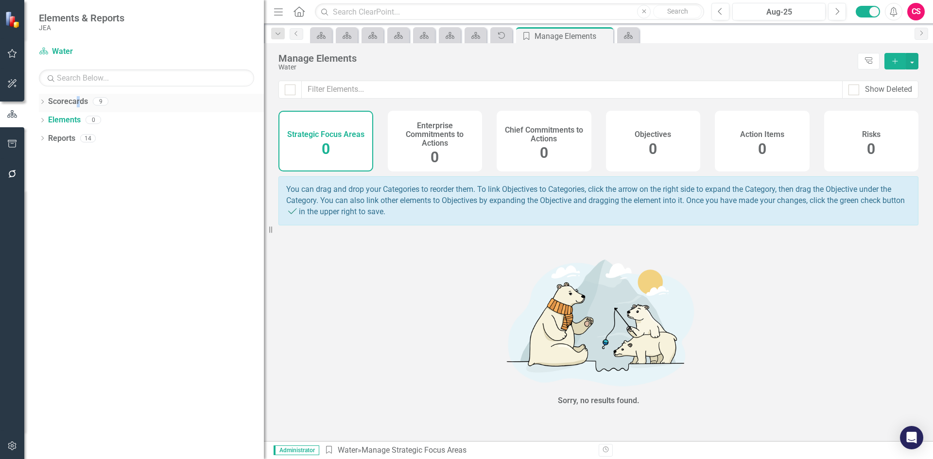
click at [70, 99] on link "Scorecards" at bounding box center [68, 101] width 40 height 11
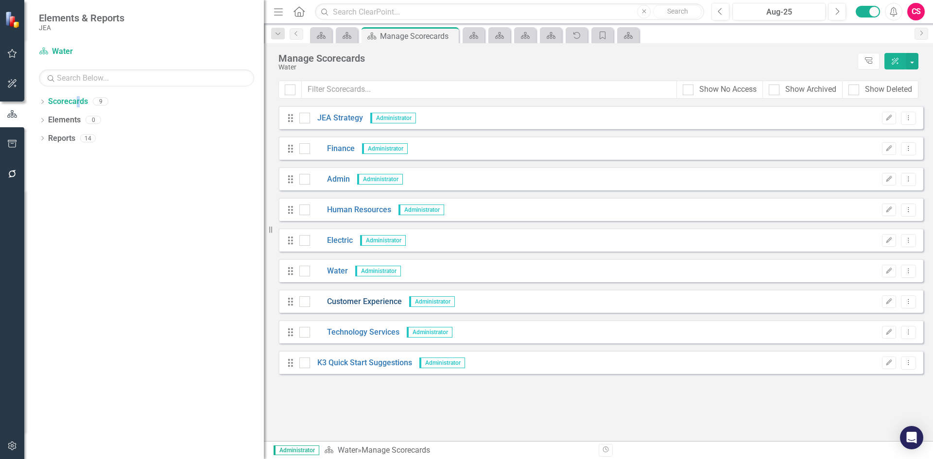
click at [331, 304] on link "Customer Experience" at bounding box center [356, 301] width 92 height 11
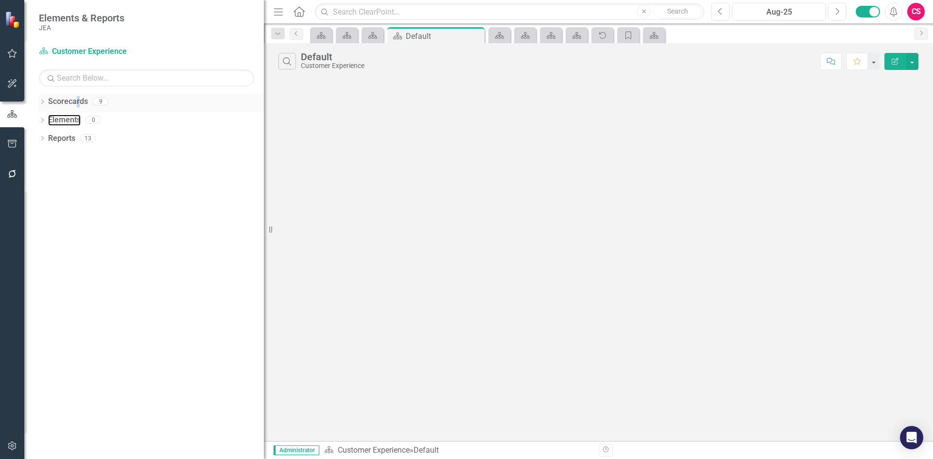
drag, startPoint x: 77, startPoint y: 118, endPoint x: 75, endPoint y: 107, distance: 10.5
click at [78, 119] on link "Elements" at bounding box center [64, 120] width 33 height 11
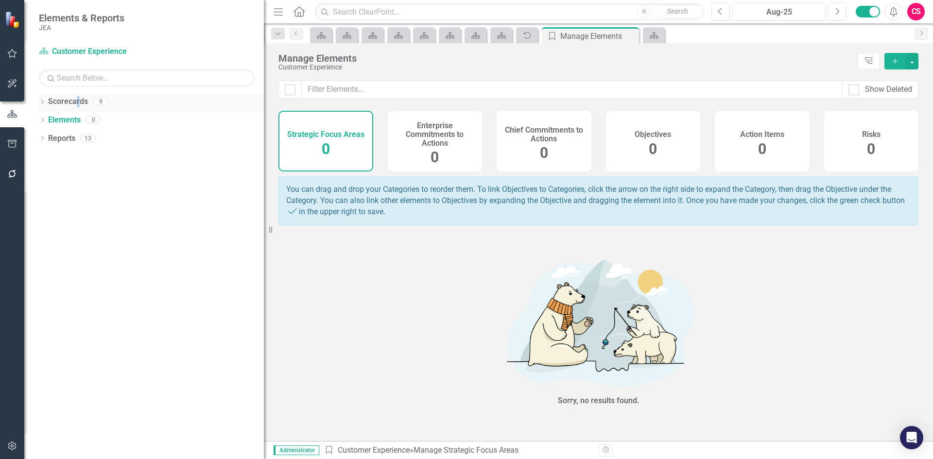
click at [76, 98] on link "Scorecards" at bounding box center [68, 101] width 40 height 11
drag, startPoint x: 76, startPoint y: 98, endPoint x: 128, endPoint y: 114, distance: 54.5
click at [95, 123] on div "Dropdown Scorecards 9 Dropdown JEA Strategy Finance Admin Human Resources Elect…" at bounding box center [144, 276] width 240 height 365
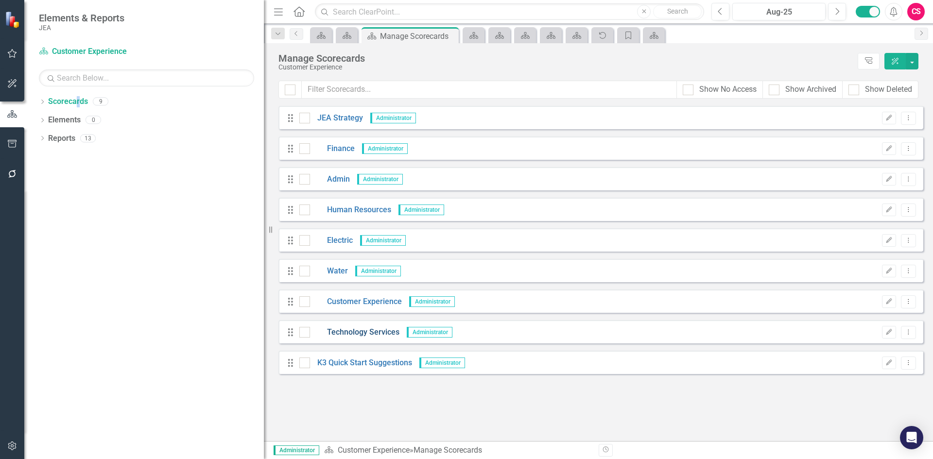
click at [334, 335] on link "Technology Services" at bounding box center [354, 332] width 89 height 11
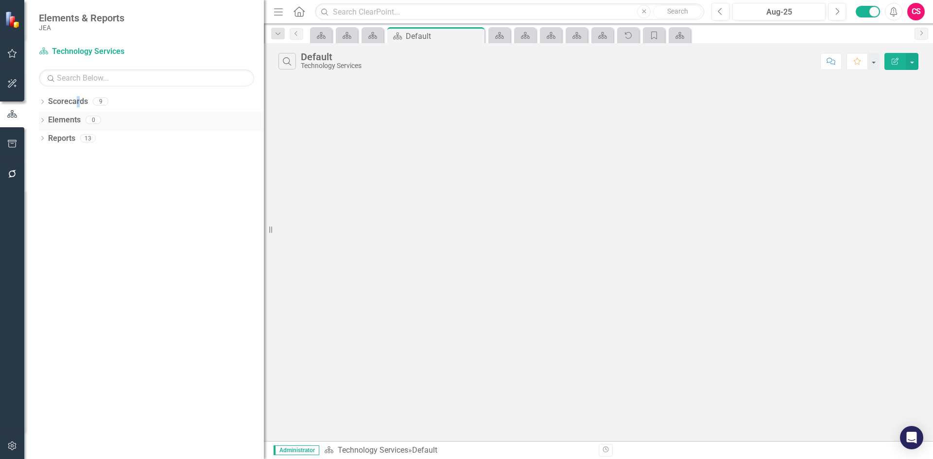
click at [54, 121] on link "Elements" at bounding box center [64, 120] width 33 height 11
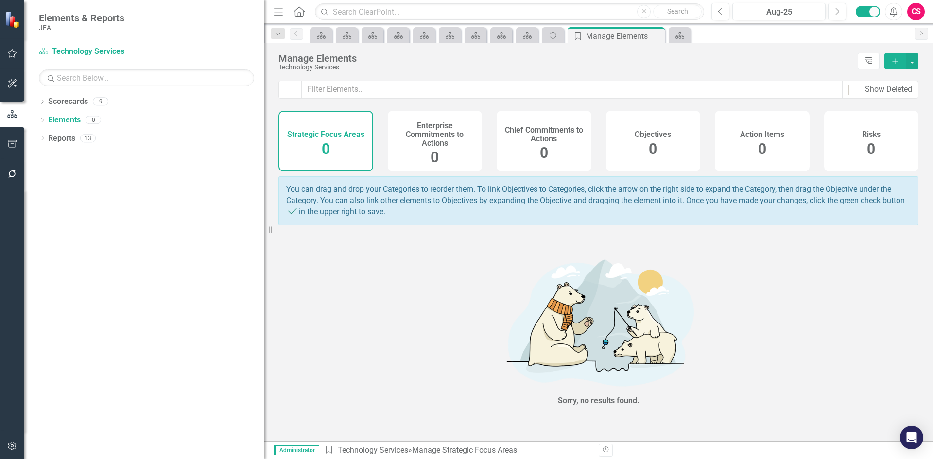
click at [74, 66] on div "Scorecard Technology Services Search" at bounding box center [146, 65] width 215 height 43
click at [76, 106] on link "Scorecards" at bounding box center [68, 101] width 40 height 11
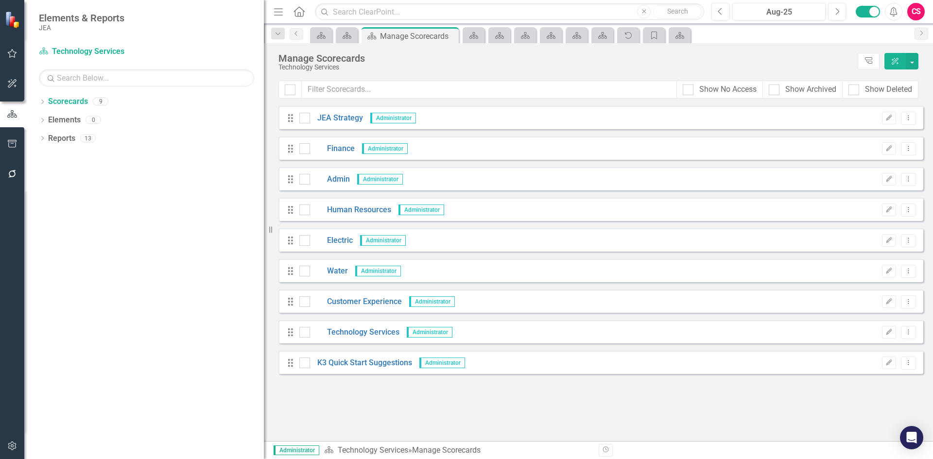
click at [339, 110] on div "Drag JEA Strategy Administrator Edit Dropdown Menu" at bounding box center [600, 117] width 645 height 23
click at [346, 119] on link "JEA Strategy" at bounding box center [336, 118] width 53 height 11
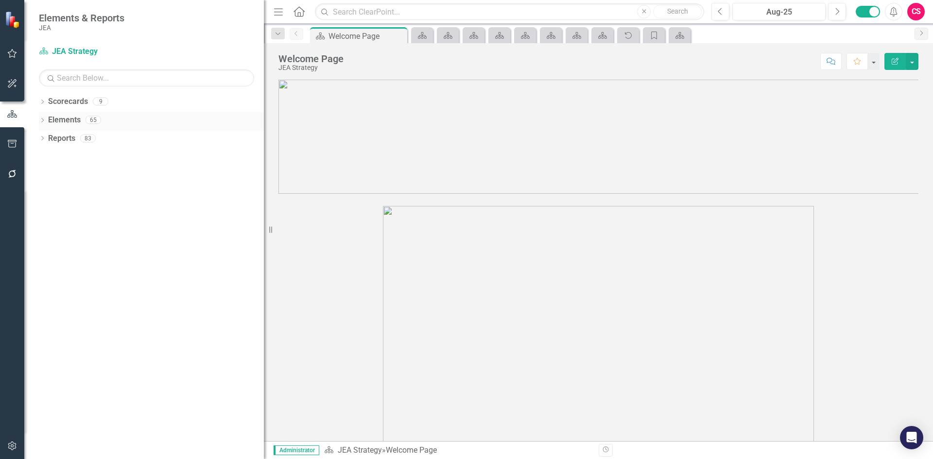
click at [84, 128] on div "Elements 65" at bounding box center [156, 121] width 216 height 18
click at [77, 121] on link "Elements" at bounding box center [64, 120] width 33 height 11
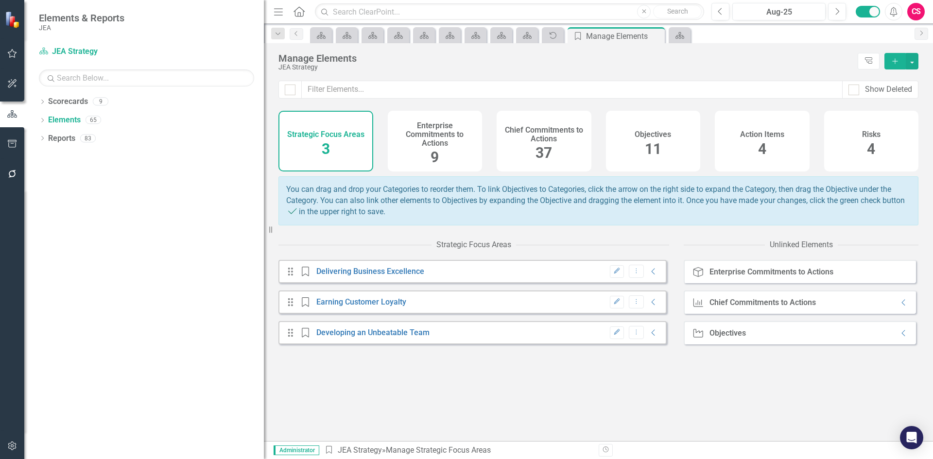
click at [458, 159] on div "Enterprise Commitments to Actions 9" at bounding box center [435, 141] width 95 height 61
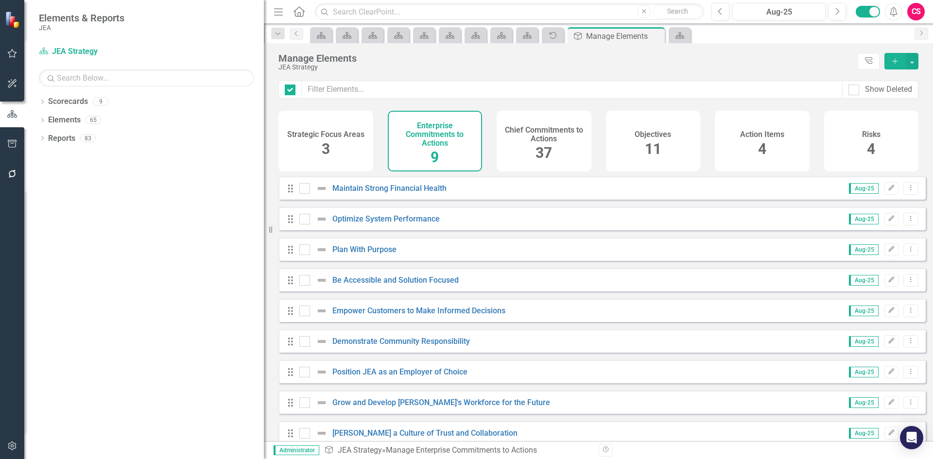
checkbox input "false"
click at [350, 128] on div "Strategic Focus Areas" at bounding box center [325, 133] width 77 height 11
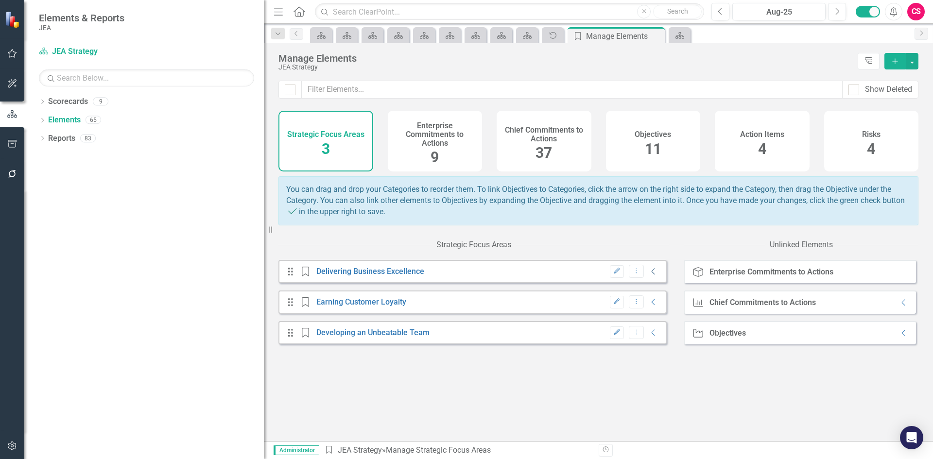
click at [649, 275] on icon "Collapse" at bounding box center [654, 272] width 10 height 8
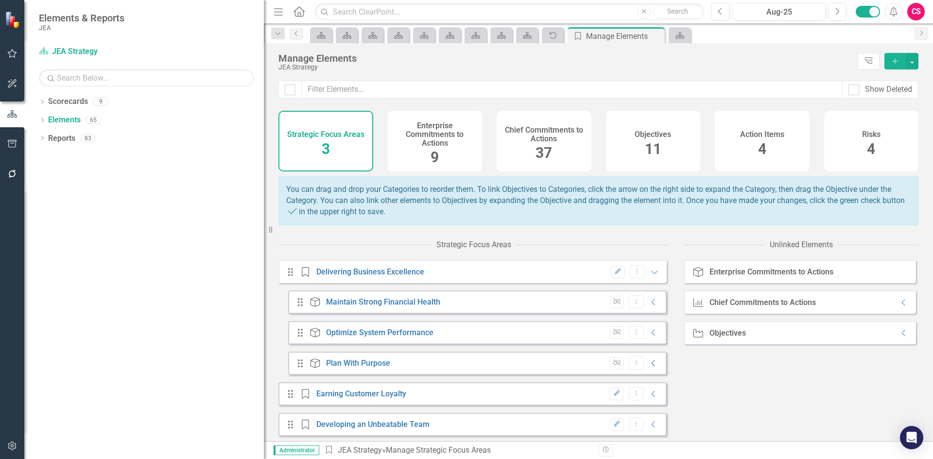
click at [649, 367] on icon "Collapse" at bounding box center [654, 363] width 10 height 8
click at [649, 352] on div "Drag Enterprise Commitments to Action Maintain Strong Financial Health Unlink D…" at bounding box center [477, 440] width 378 height 299
click at [645, 339] on div "Unlink Dropdown Menu Collapse" at bounding box center [632, 332] width 54 height 13
drag, startPoint x: 646, startPoint y: 338, endPoint x: 648, endPoint y: 330, distance: 8.4
click at [649, 337] on icon "Collapse" at bounding box center [654, 333] width 10 height 8
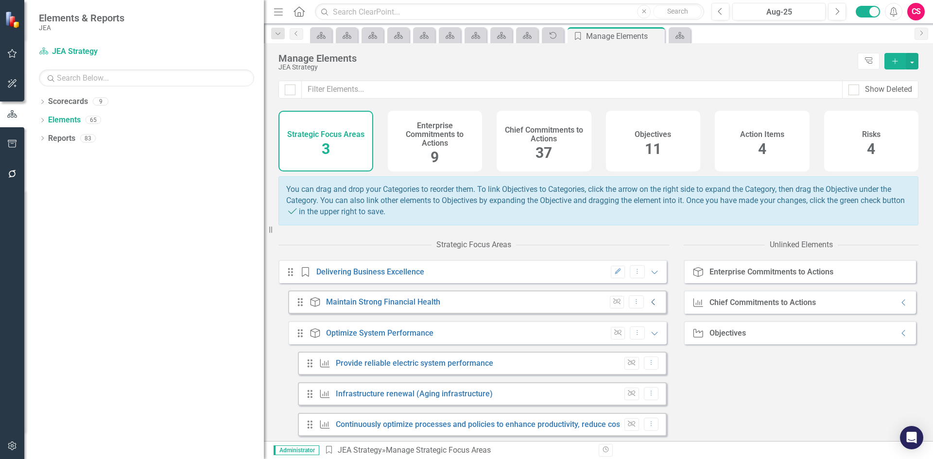
click at [650, 306] on icon "Collapse" at bounding box center [654, 302] width 10 height 8
click at [650, 276] on icon "Expanded" at bounding box center [655, 272] width 10 height 8
